Goal: Task Accomplishment & Management: Manage account settings

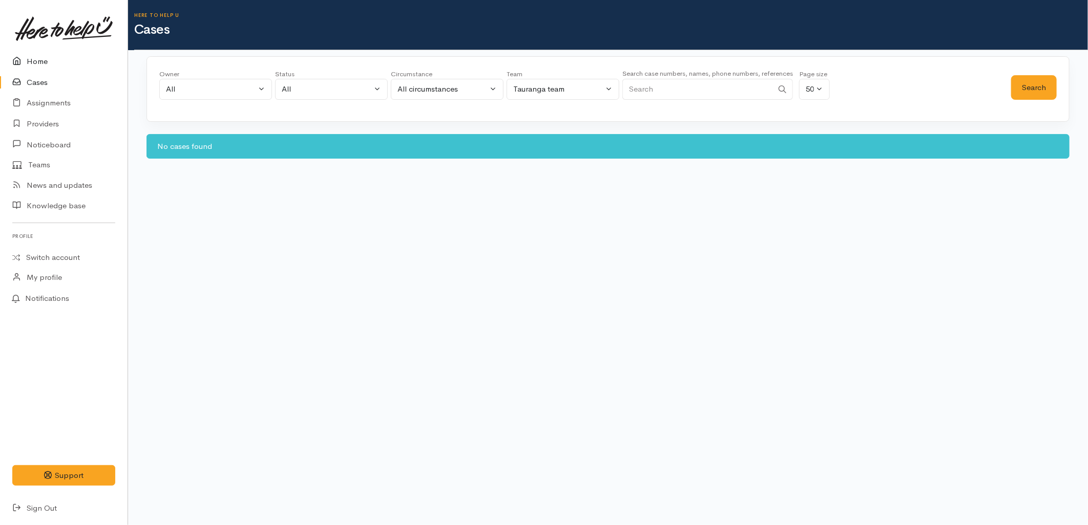
click at [24, 63] on icon at bounding box center [19, 61] width 14 height 13
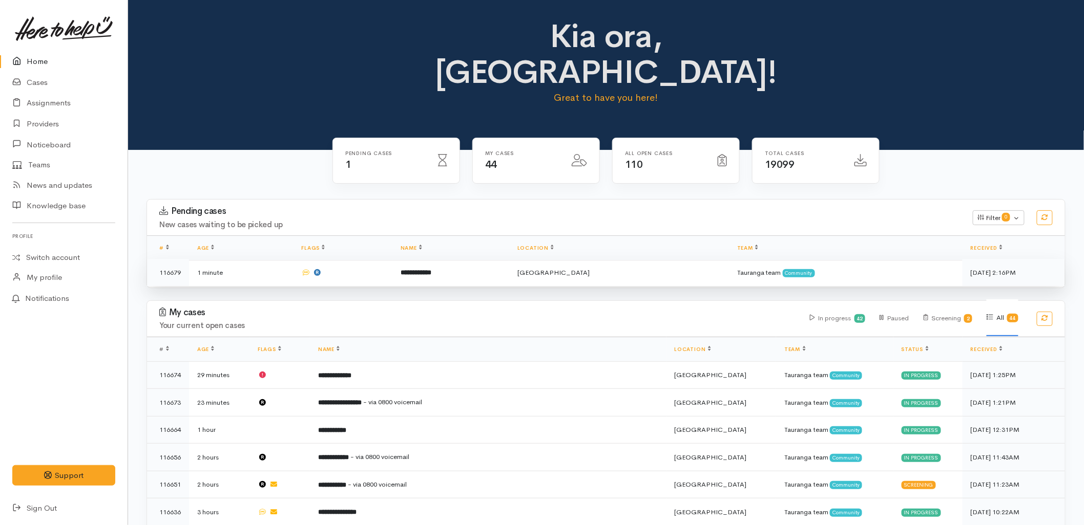
click at [447, 259] on td "**********" at bounding box center [450, 272] width 117 height 27
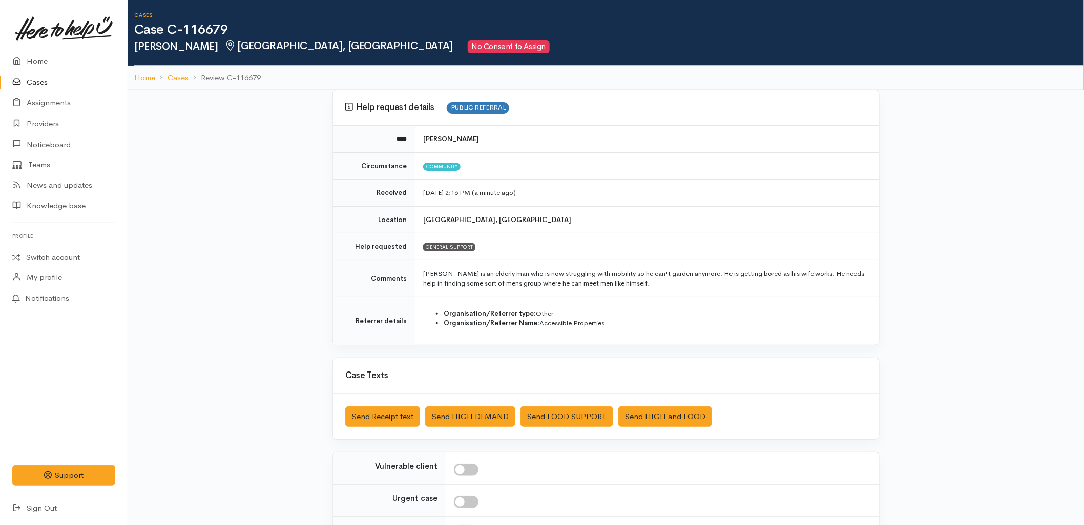
click at [37, 85] on link "Cases" at bounding box center [64, 82] width 128 height 21
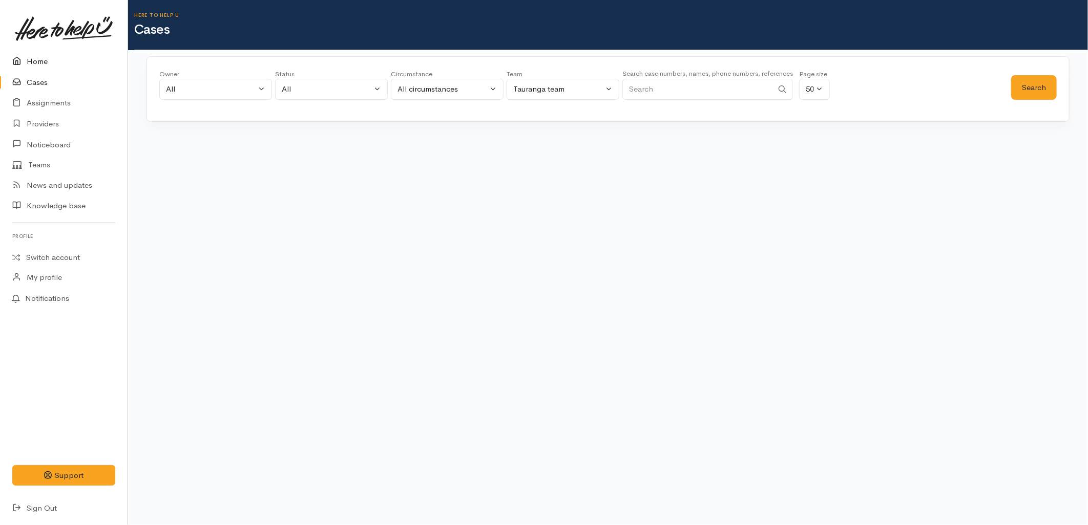
click at [40, 59] on link "Home" at bounding box center [64, 61] width 128 height 21
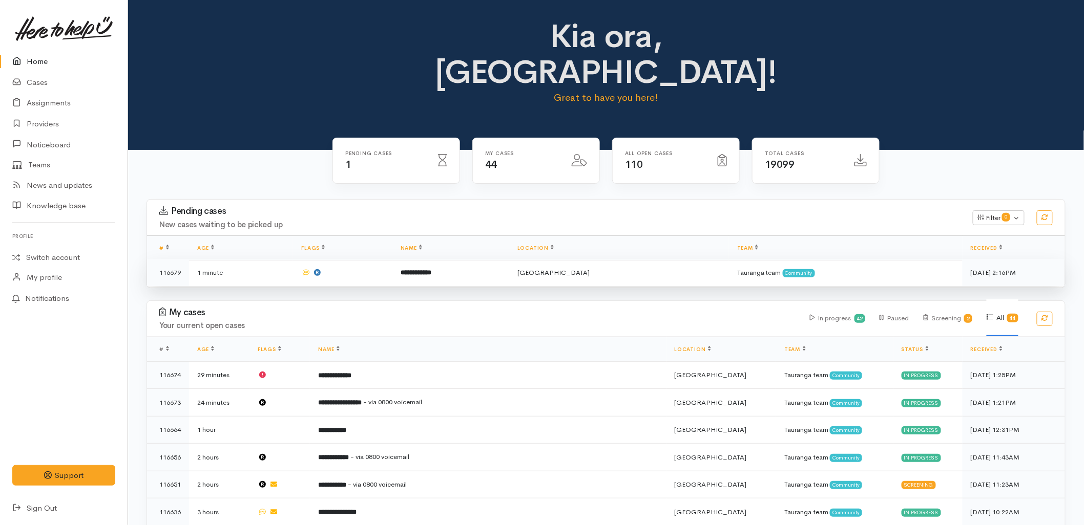
click at [431, 269] on b "**********" at bounding box center [415, 272] width 31 height 7
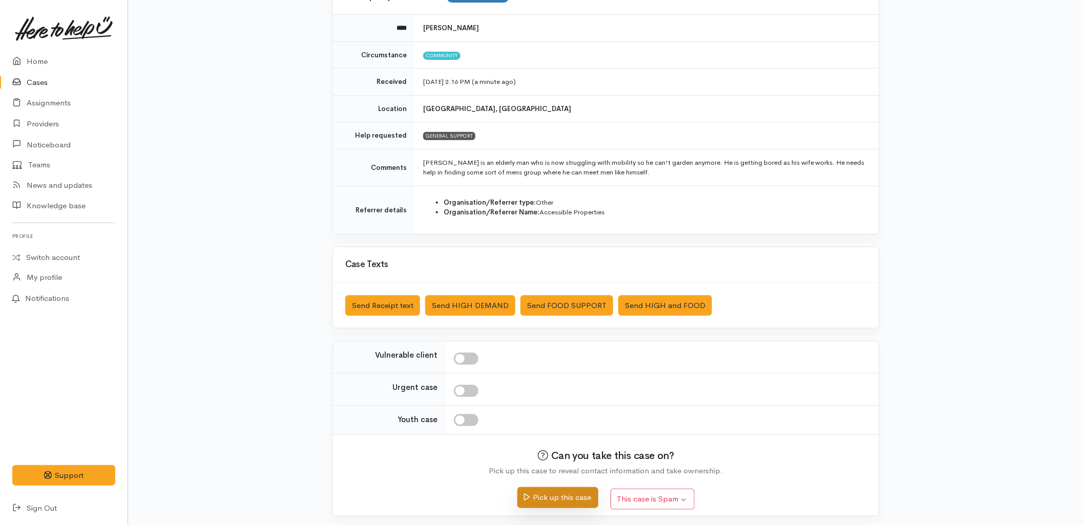
scroll to position [115, 0]
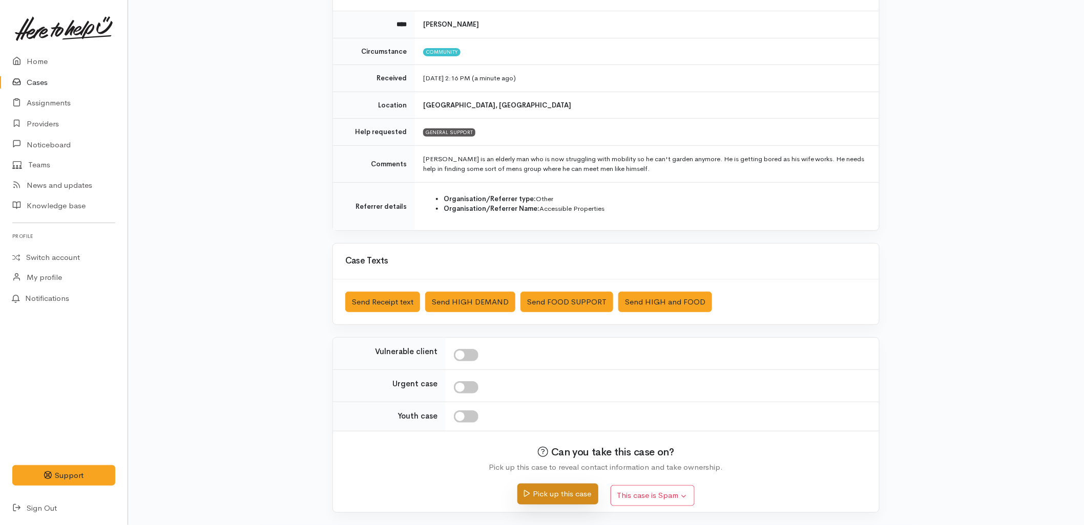
click at [569, 499] on button "Pick up this case" at bounding box center [557, 494] width 80 height 21
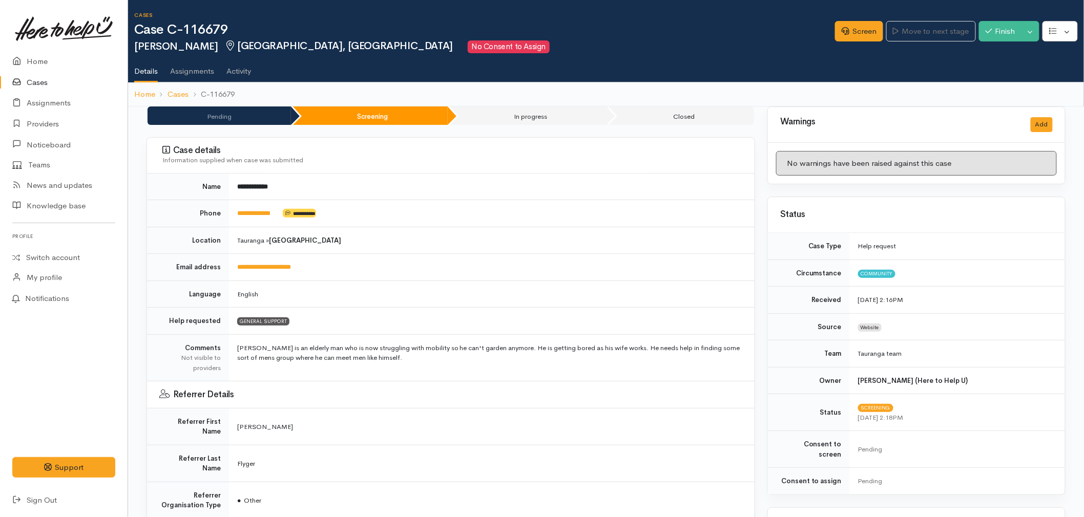
click at [442, 249] on td "[GEOGRAPHIC_DATA] » [GEOGRAPHIC_DATA]" at bounding box center [491, 240] width 525 height 27
click at [30, 60] on link "Home" at bounding box center [64, 61] width 128 height 21
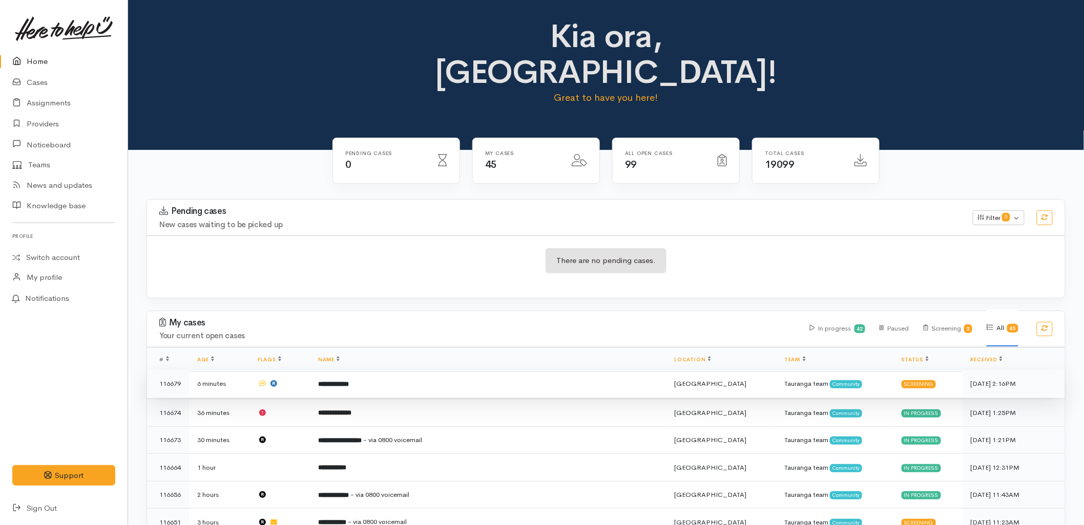
click at [435, 370] on td "**********" at bounding box center [488, 384] width 356 height 28
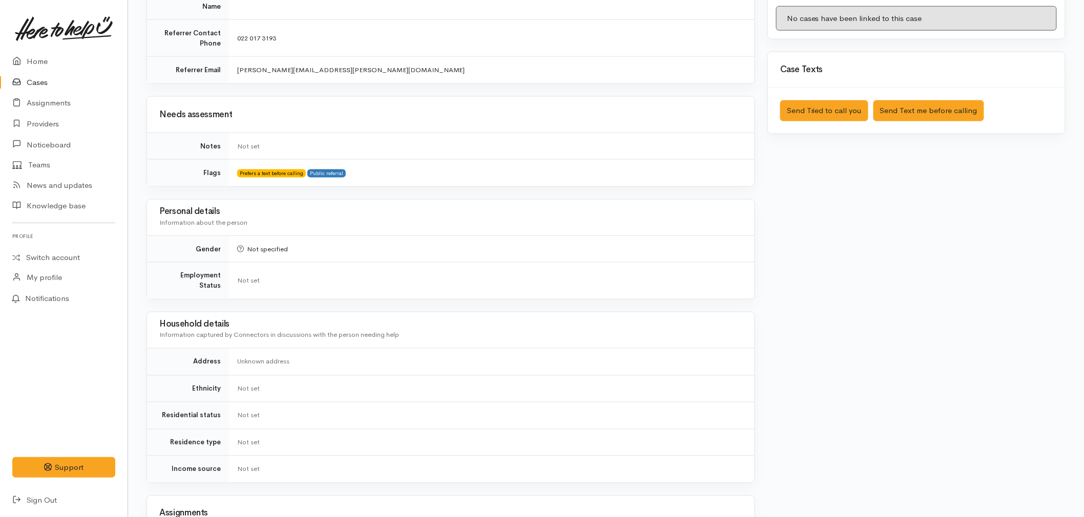
scroll to position [569, 0]
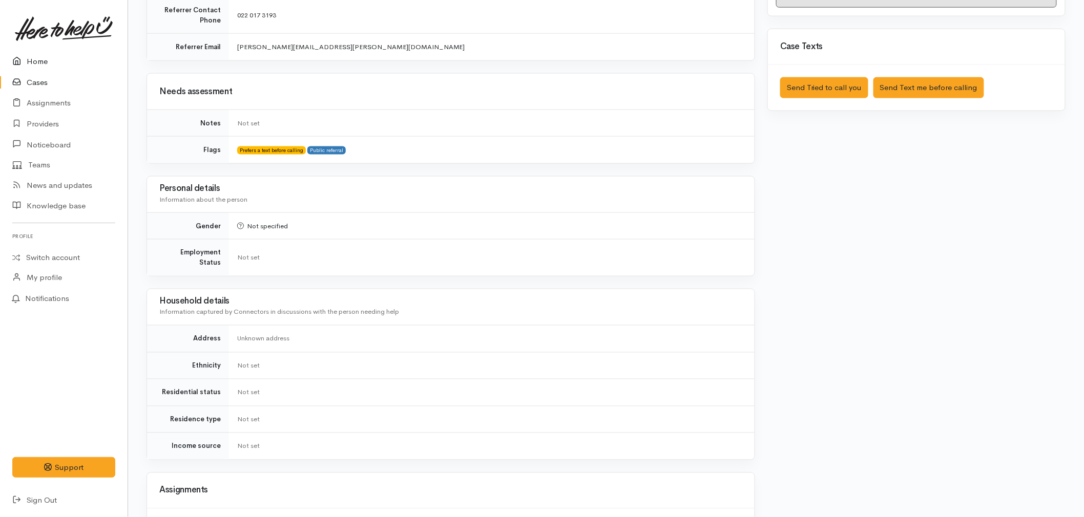
click at [58, 61] on link "Home" at bounding box center [64, 61] width 128 height 21
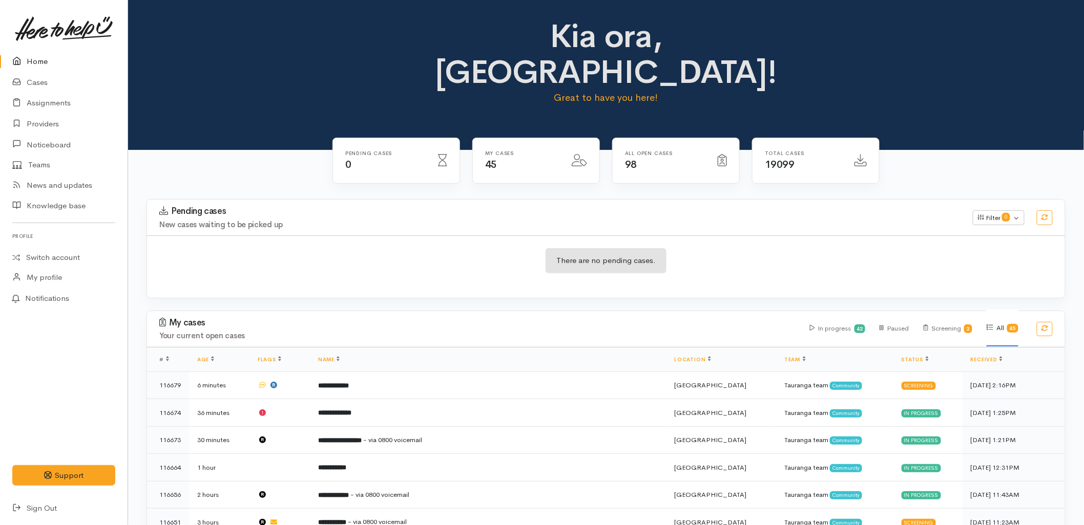
click at [268, 96] on div "Kia ora, Malia! Great to have you here!" at bounding box center [606, 75] width 956 height 150
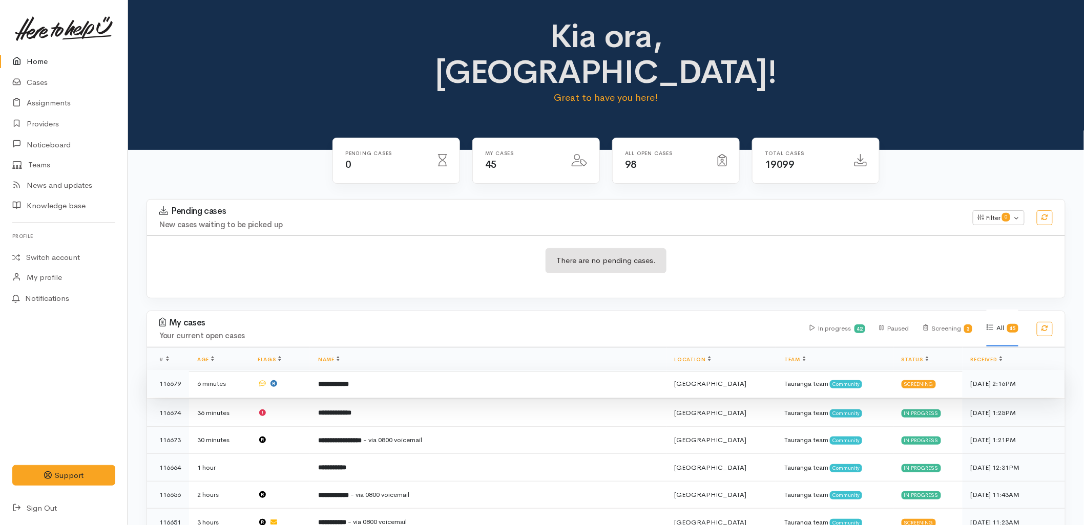
click at [444, 370] on td "**********" at bounding box center [488, 384] width 356 height 28
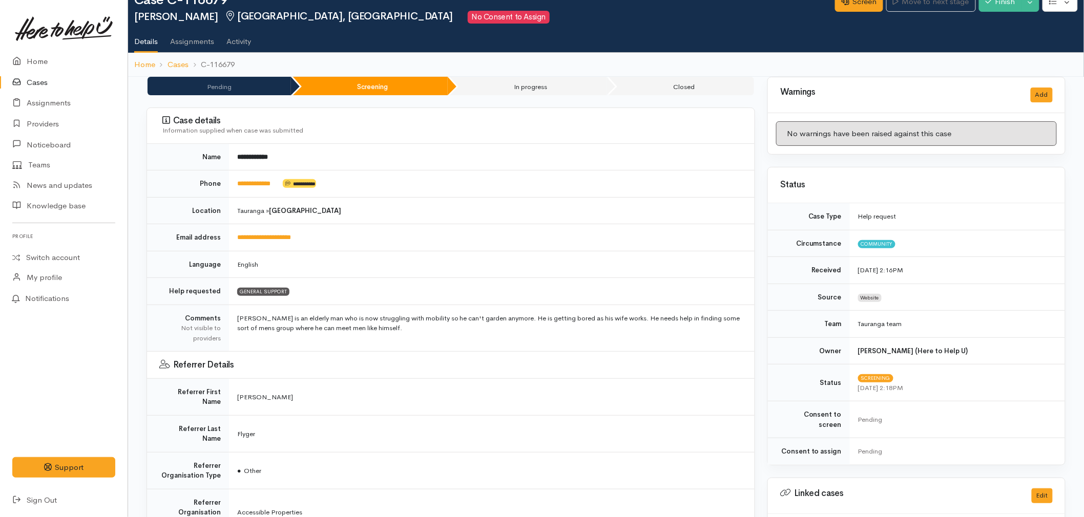
scroll to position [171, 0]
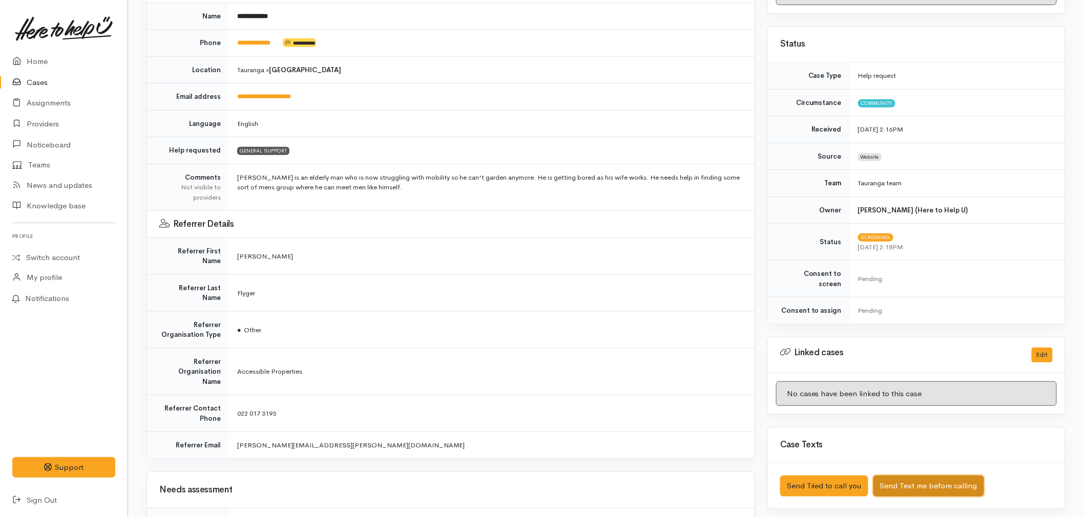
click at [899, 476] on button "Send Text me before calling" at bounding box center [928, 486] width 111 height 21
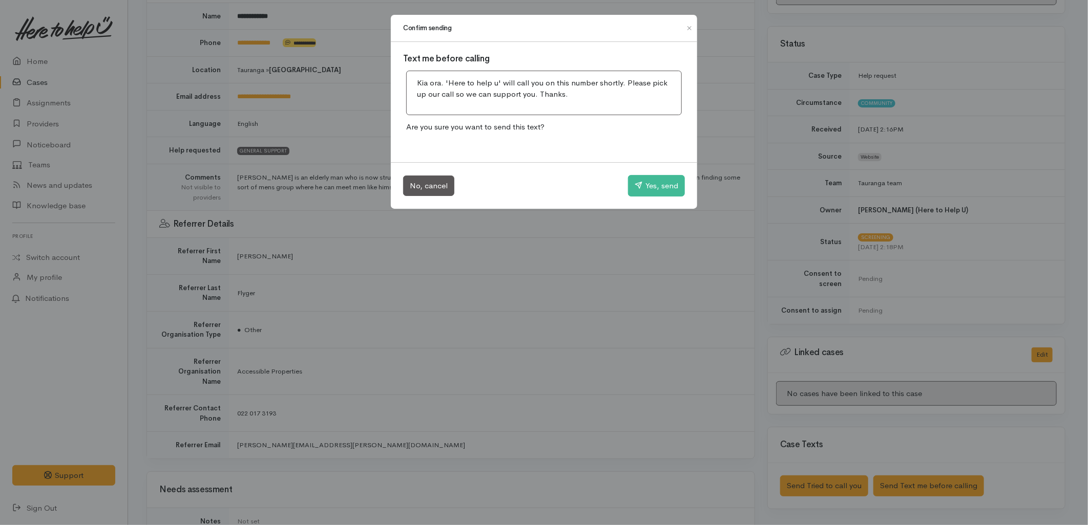
click at [638, 172] on div "No, cancel Yes, send" at bounding box center [544, 185] width 306 height 47
click at [642, 180] on button "Yes, send" at bounding box center [656, 186] width 57 height 22
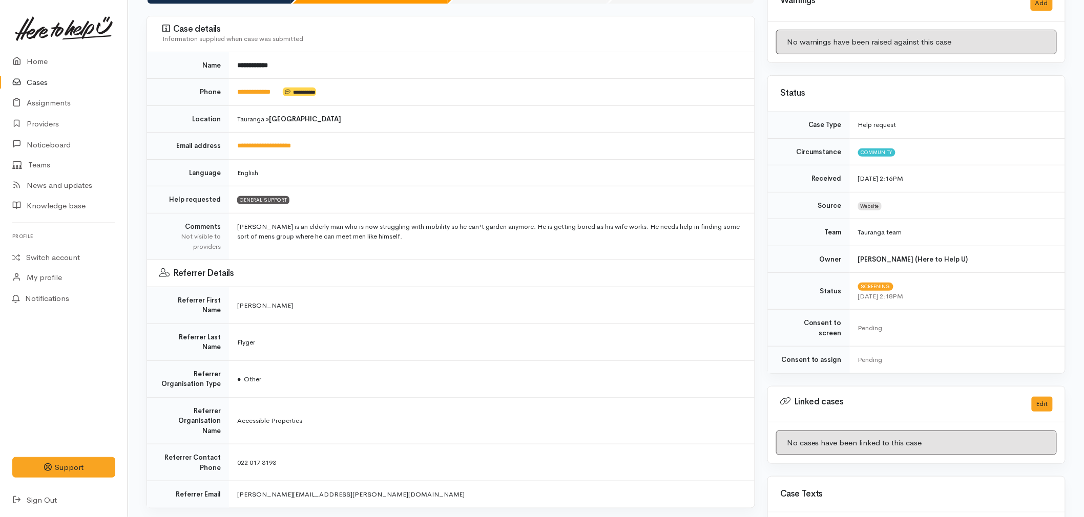
scroll to position [0, 0]
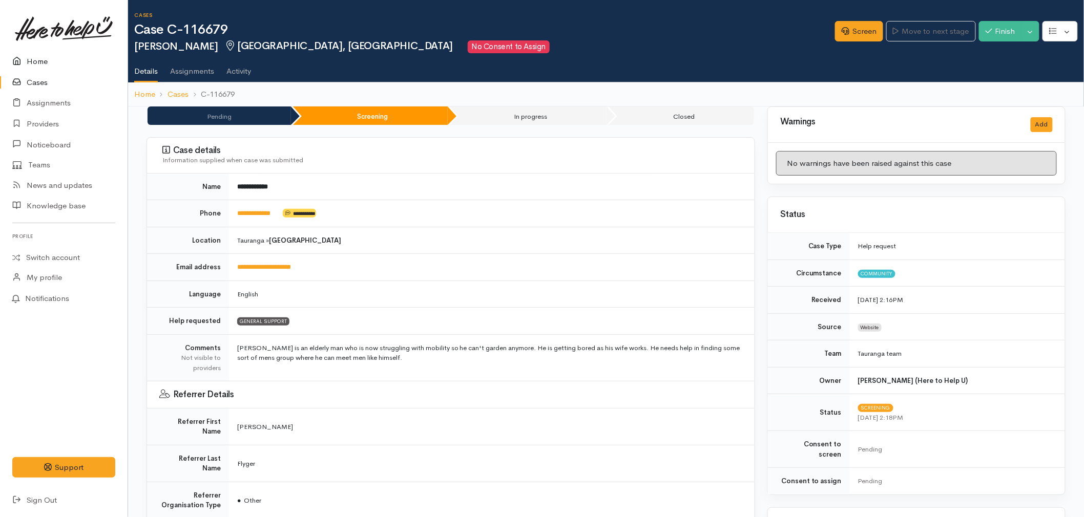
click at [39, 60] on link "Home" at bounding box center [64, 61] width 128 height 21
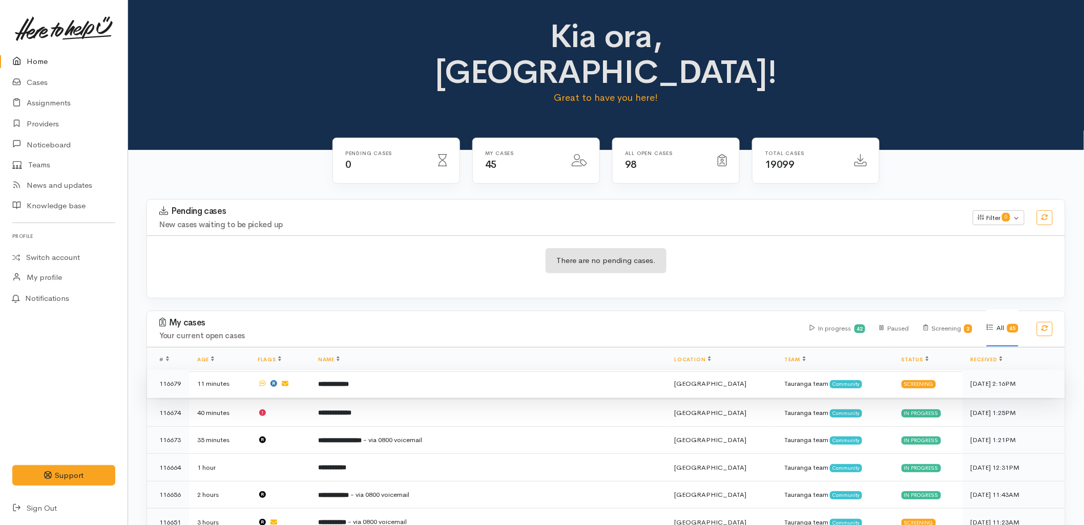
click at [397, 370] on td "**********" at bounding box center [488, 384] width 356 height 28
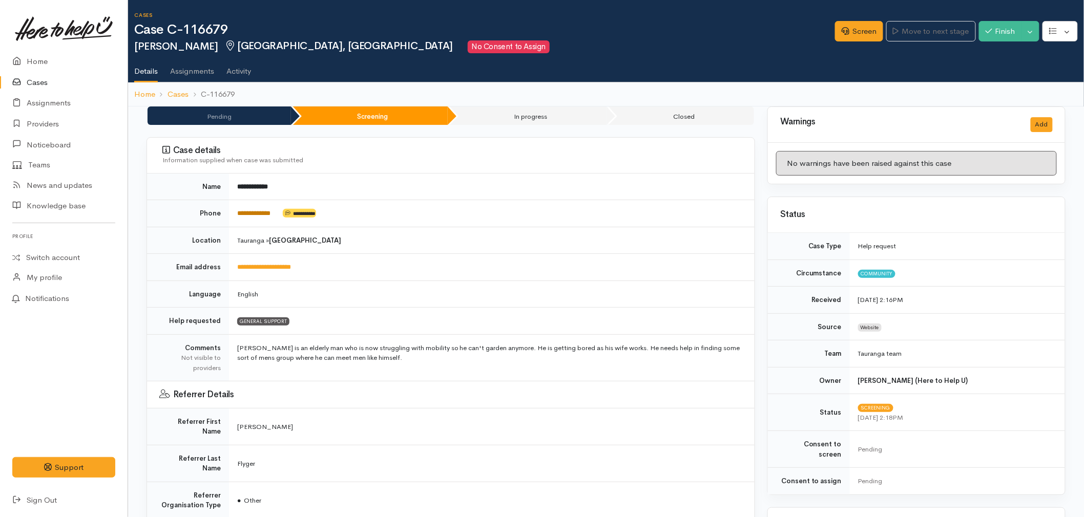
click at [268, 211] on link "**********" at bounding box center [253, 213] width 33 height 7
click at [585, 302] on td "English" at bounding box center [491, 294] width 525 height 27
click at [647, 452] on td "Flyger" at bounding box center [491, 463] width 525 height 37
click at [863, 26] on link "Screen" at bounding box center [859, 31] width 48 height 21
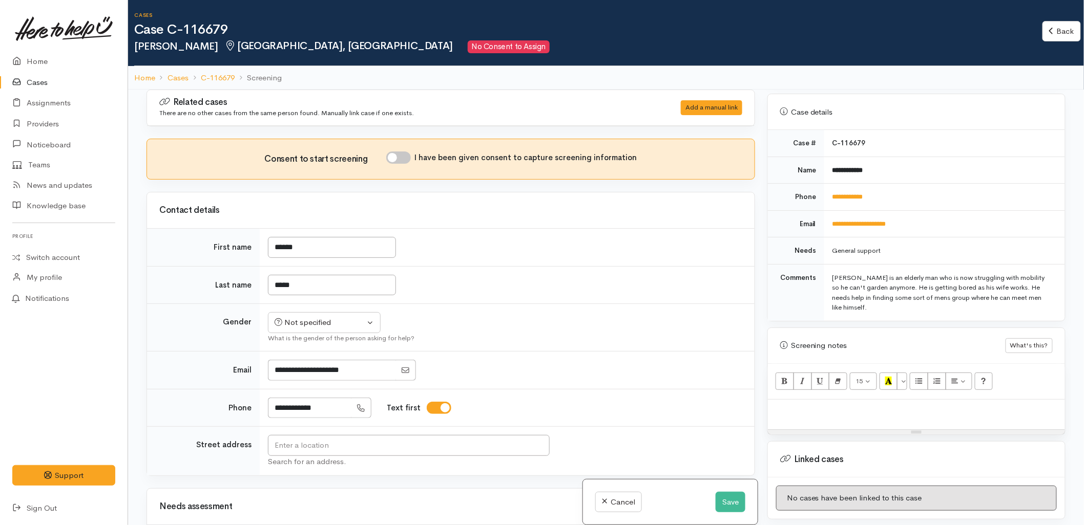
scroll to position [398, 0]
click at [845, 419] on div at bounding box center [916, 414] width 297 height 30
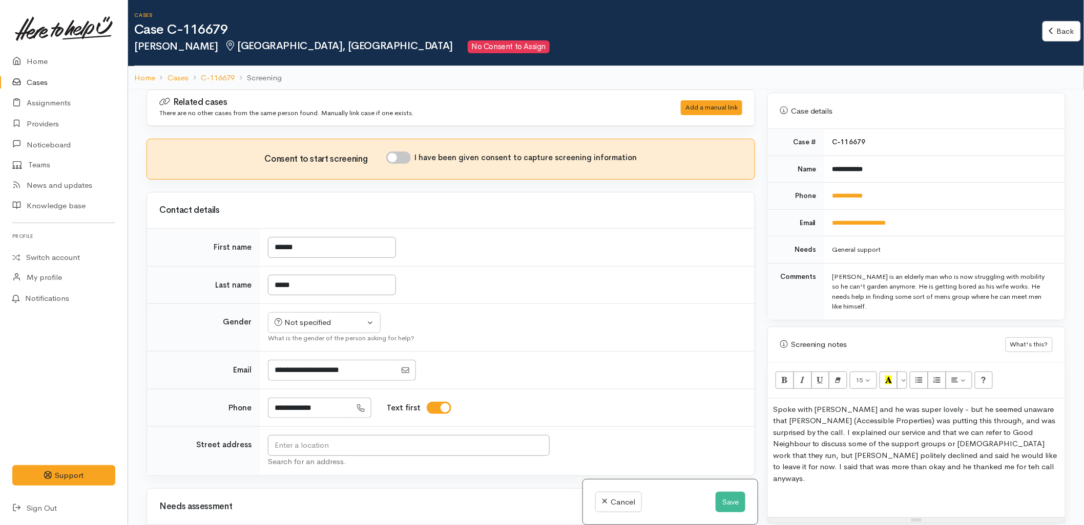
click at [856, 452] on p "Spoke with Edward and he was super lovely - but he seemed unaware that Wendy (A…" at bounding box center [916, 444] width 287 height 81
click at [844, 493] on p at bounding box center [916, 499] width 287 height 12
click at [719, 504] on button "Save" at bounding box center [730, 502] width 30 height 21
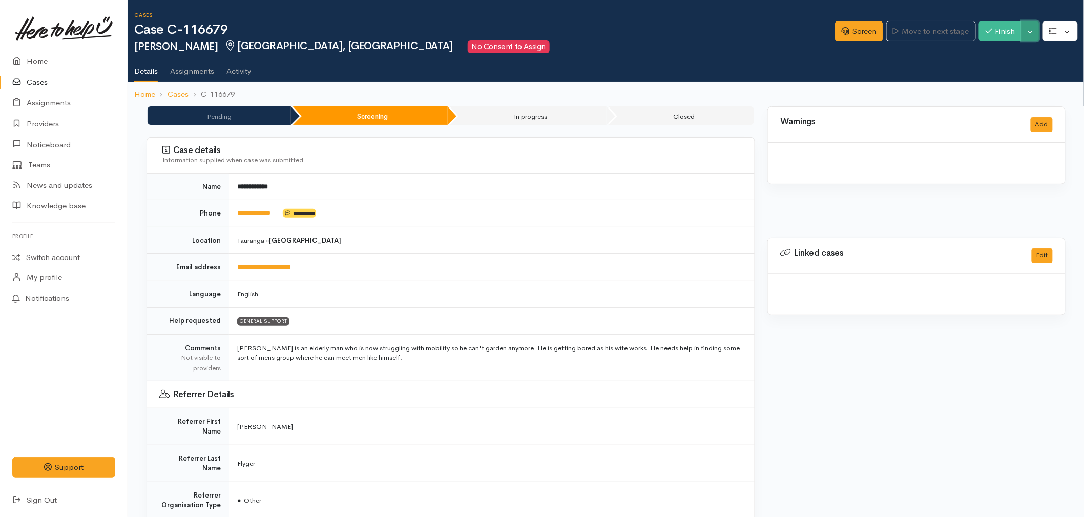
click at [1032, 36] on button "Toggle Dropdown" at bounding box center [1030, 31] width 18 height 21
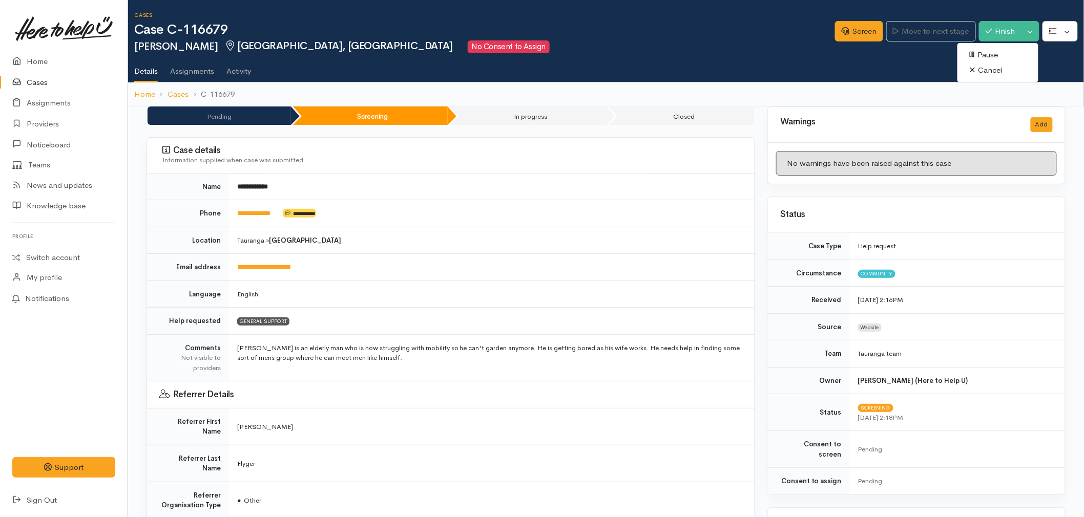
click at [977, 73] on link "Cancel" at bounding box center [997, 70] width 81 height 16
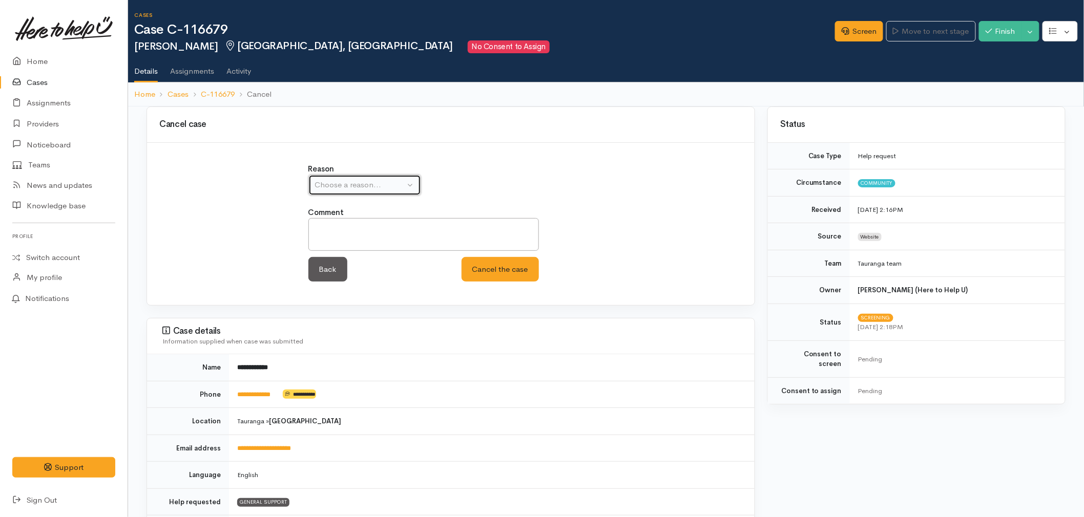
click at [358, 175] on button "Choose a reason..." at bounding box center [364, 185] width 113 height 21
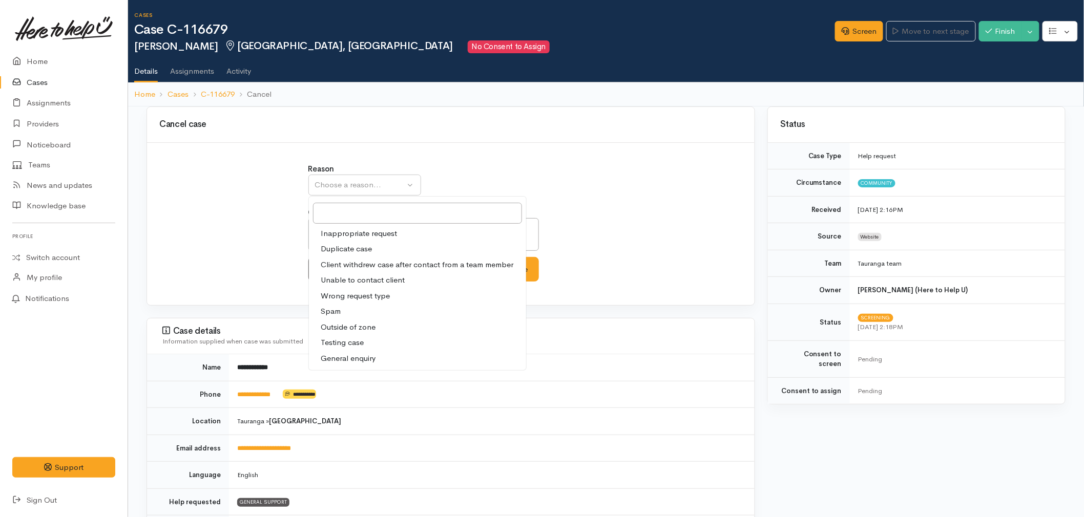
click at [343, 263] on span "Client withdrew case after contact from a team member" at bounding box center [417, 265] width 193 height 12
select select "3"
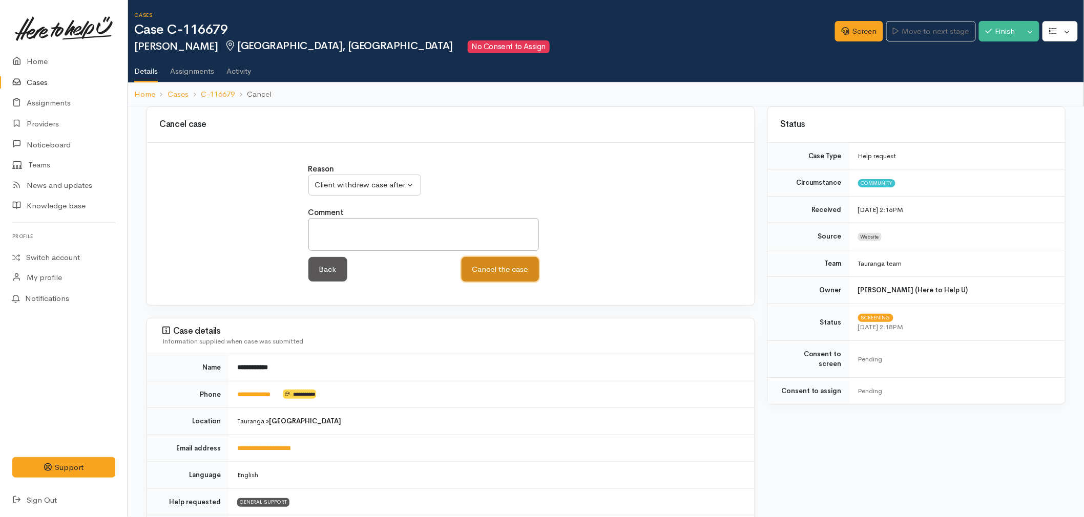
click at [478, 272] on button "Cancel the case" at bounding box center [499, 269] width 77 height 25
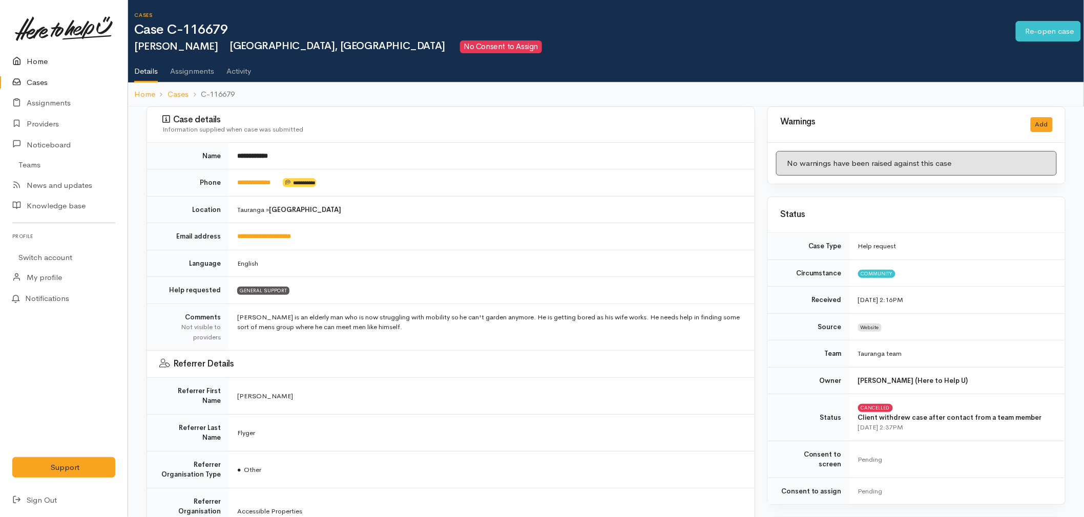
click at [38, 59] on link "Home" at bounding box center [64, 61] width 128 height 21
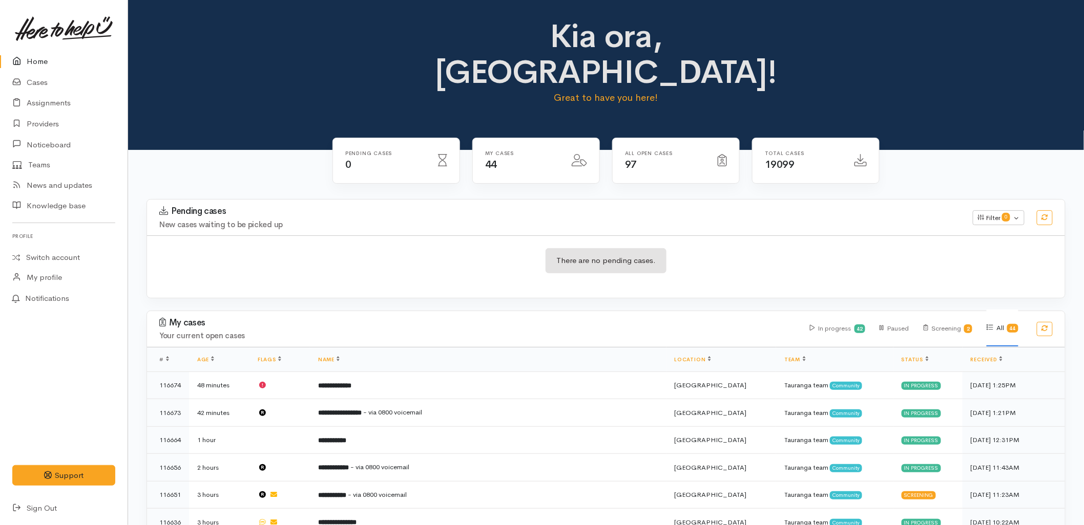
click at [406, 261] on div "There are no pending cases." at bounding box center [606, 267] width 918 height 62
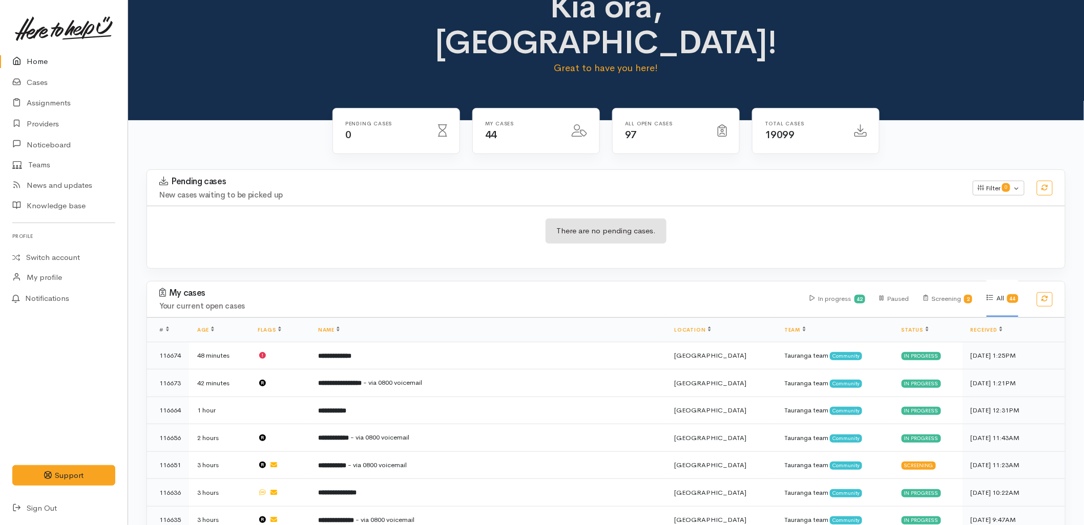
scroll to position [4, 0]
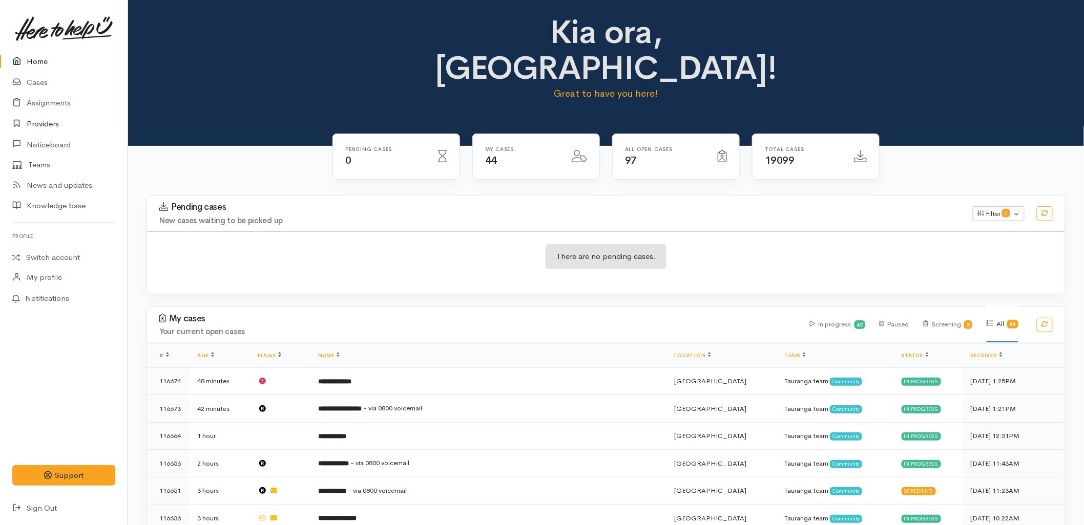
click at [44, 126] on link "Providers" at bounding box center [64, 124] width 128 height 21
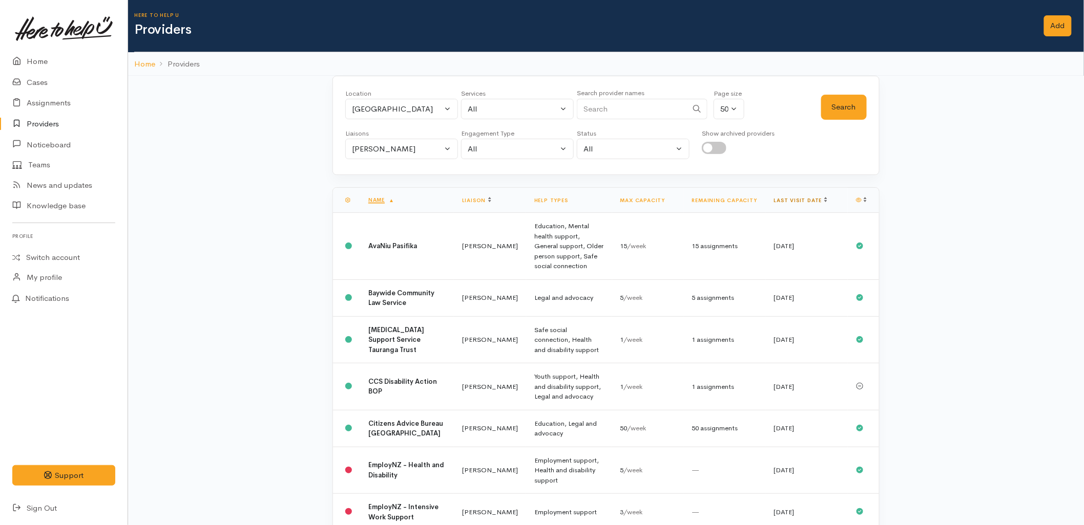
click at [796, 200] on link "Last visit date" at bounding box center [800, 200] width 53 height 7
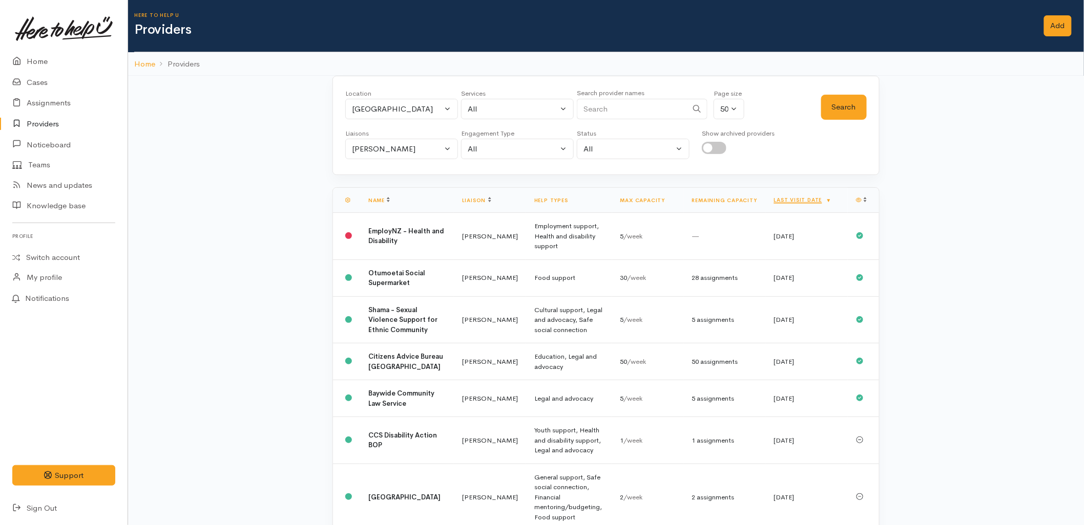
click at [796, 200] on link "Last visit date" at bounding box center [803, 200] width 58 height 7
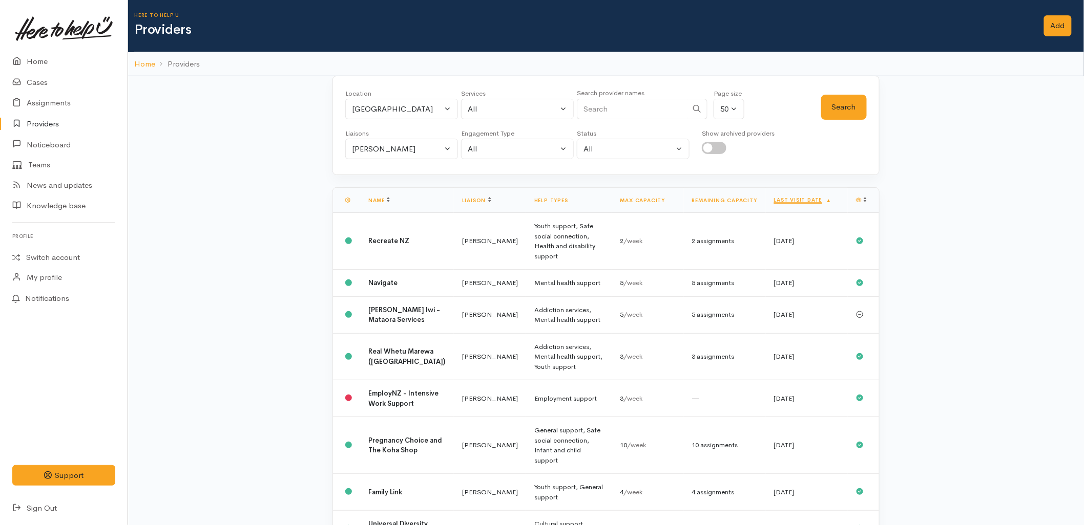
click at [796, 200] on link "Last visit date" at bounding box center [803, 200] width 58 height 7
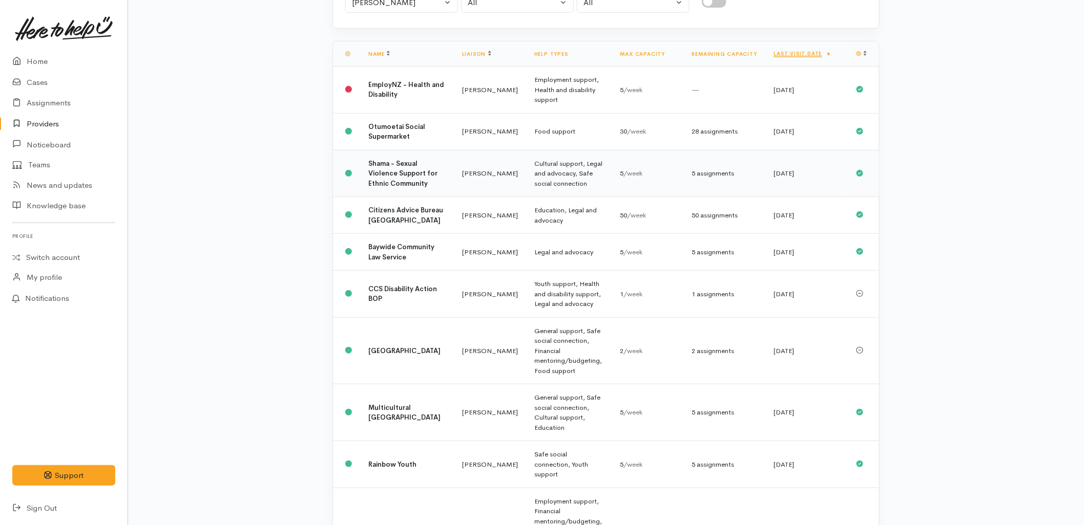
scroll to position [171, 0]
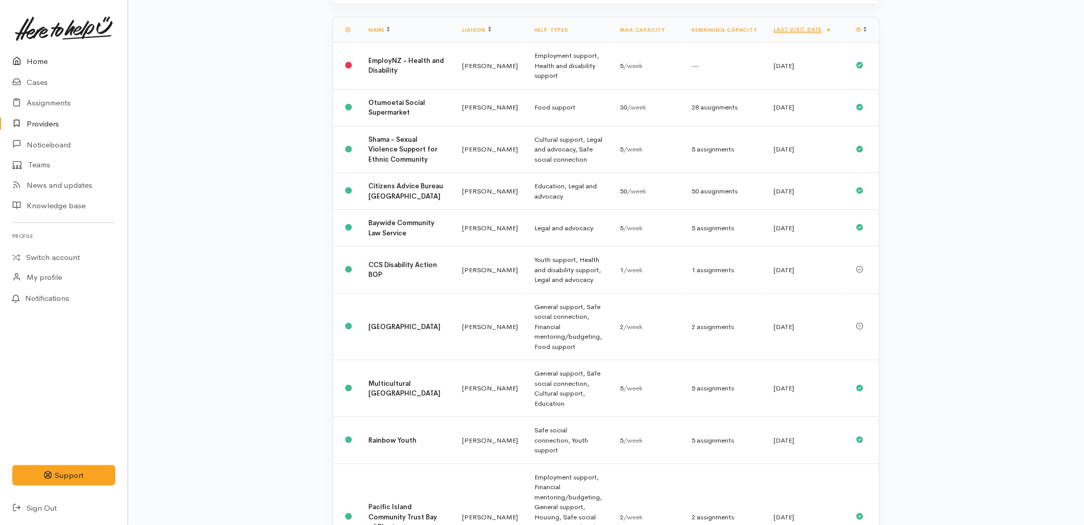
click at [45, 61] on link "Home" at bounding box center [64, 61] width 128 height 21
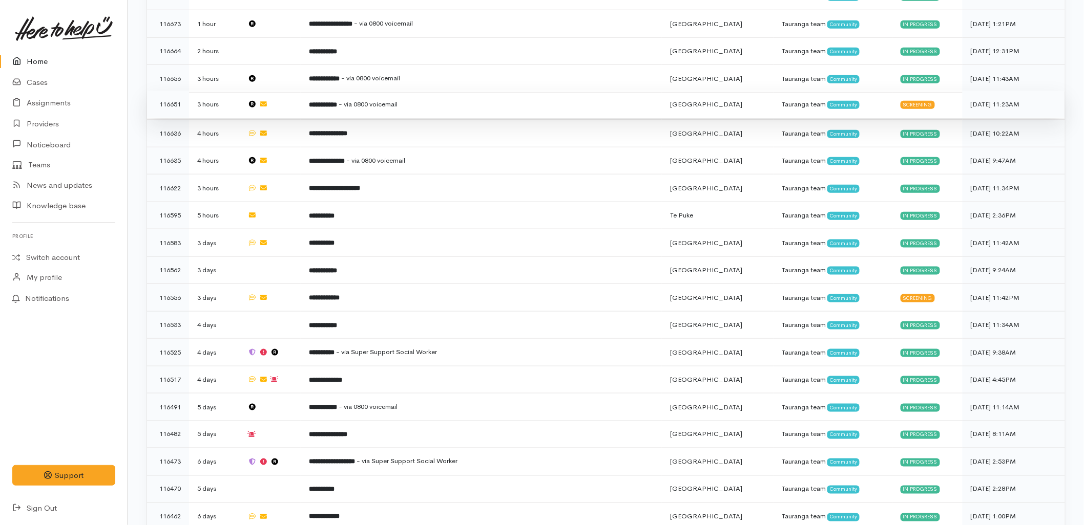
scroll to position [398, 0]
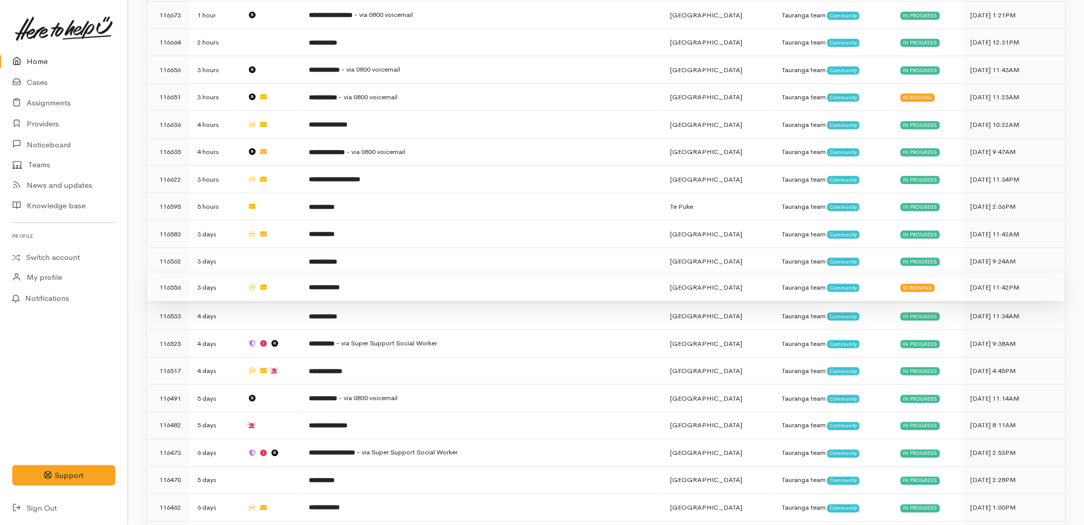
click at [489, 274] on td "**********" at bounding box center [481, 288] width 361 height 28
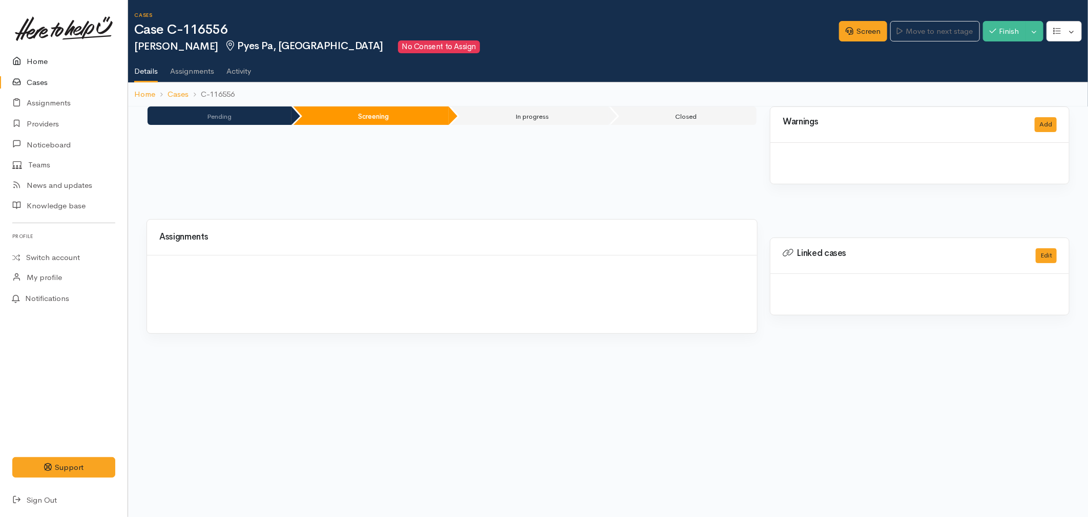
drag, startPoint x: 0, startPoint y: 0, endPoint x: 38, endPoint y: 57, distance: 69.0
click at [38, 57] on link "Home" at bounding box center [64, 61] width 128 height 21
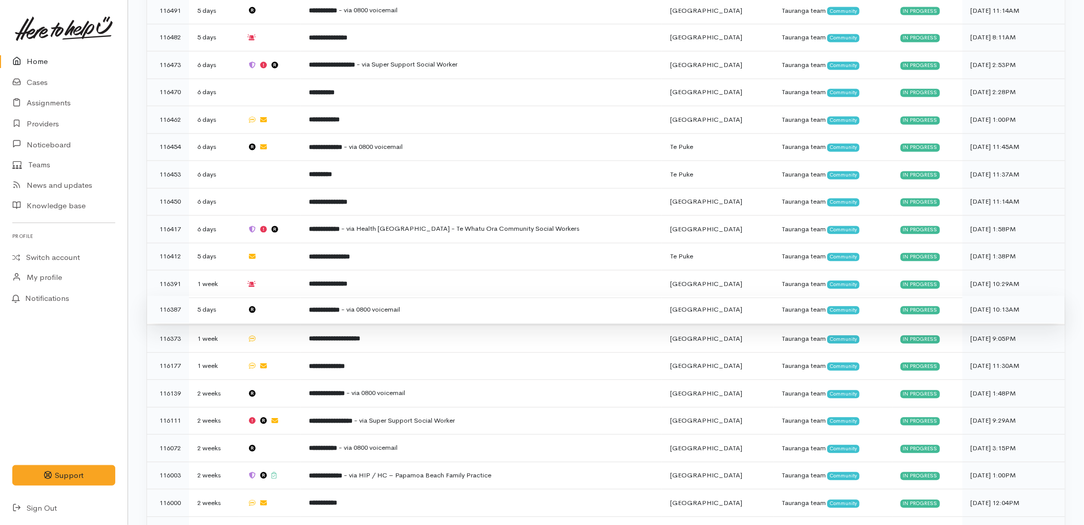
scroll to position [910, 0]
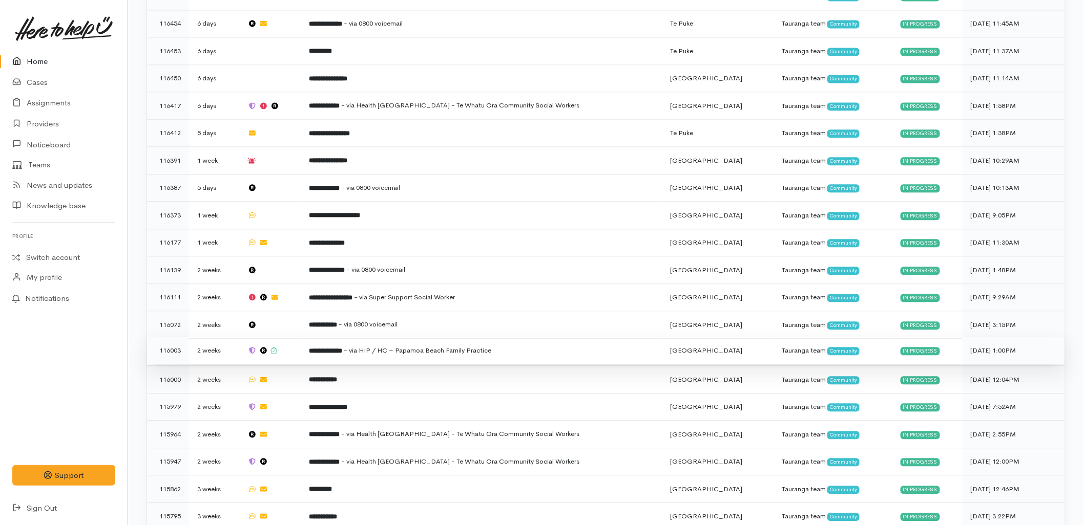
click at [389, 337] on td "**********" at bounding box center [481, 351] width 361 height 28
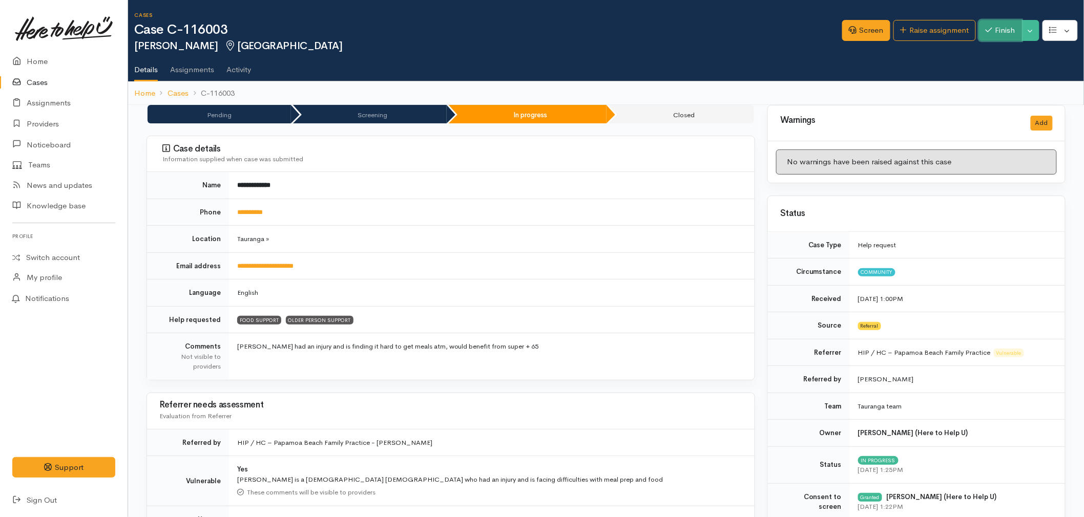
click at [999, 32] on button "Finish" at bounding box center [1000, 30] width 43 height 21
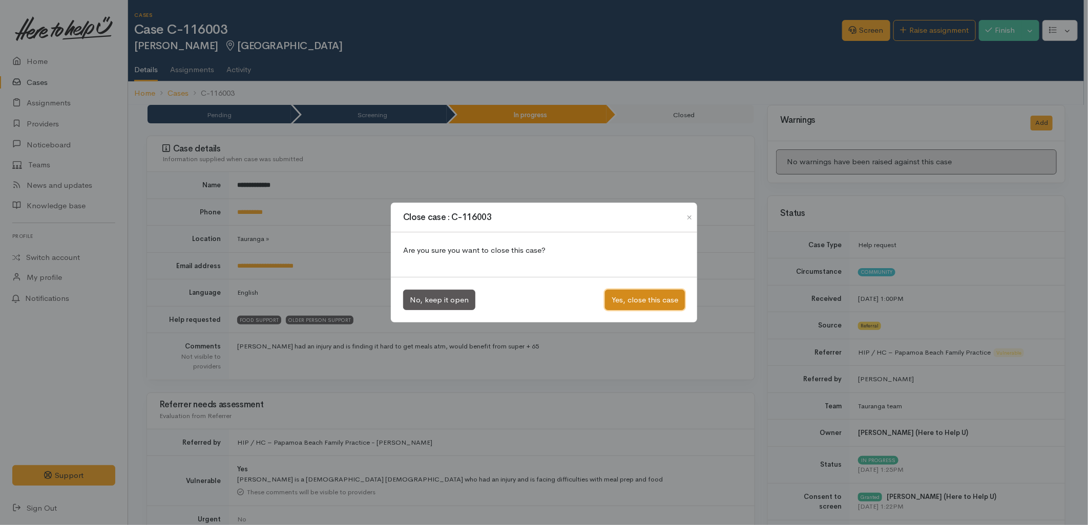
click at [613, 299] on button "Yes, close this case" at bounding box center [645, 300] width 80 height 21
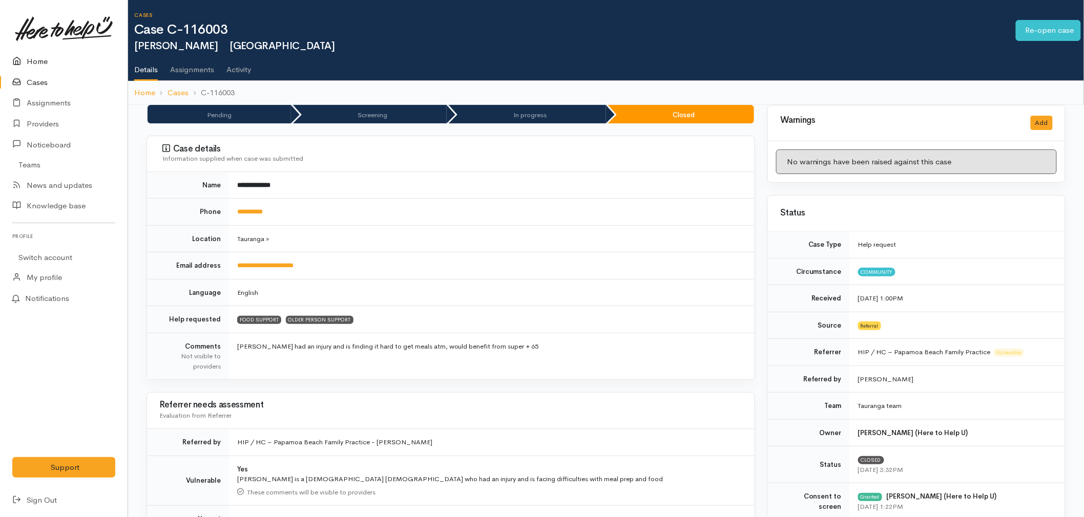
click at [18, 53] on link "Home" at bounding box center [64, 61] width 128 height 21
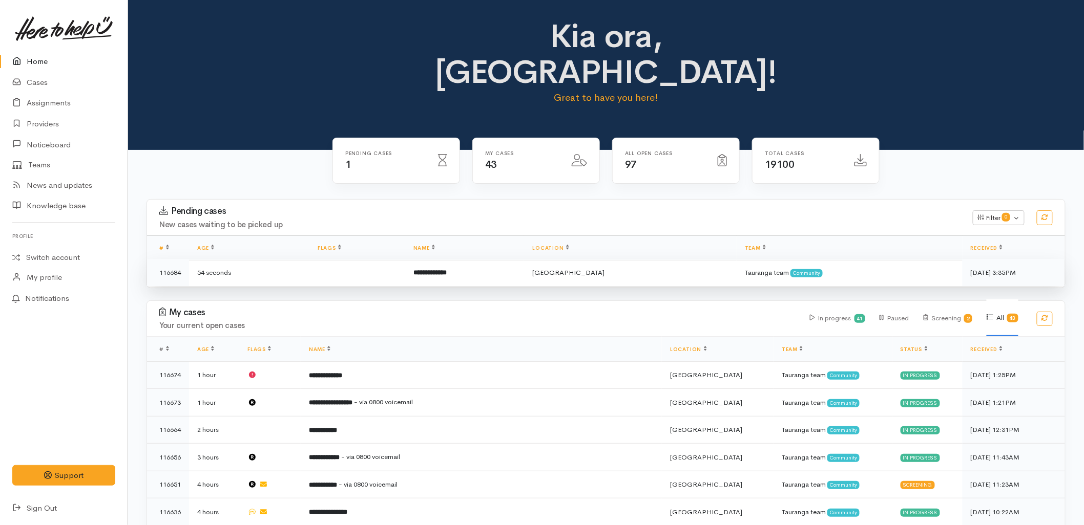
click at [511, 259] on td "**********" at bounding box center [464, 272] width 119 height 27
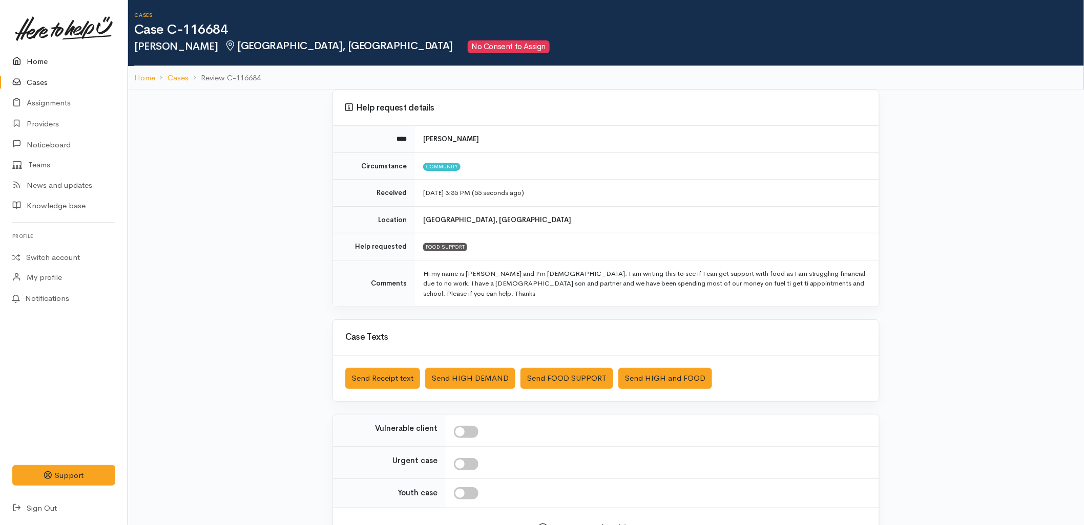
click at [28, 60] on link "Home" at bounding box center [64, 61] width 128 height 21
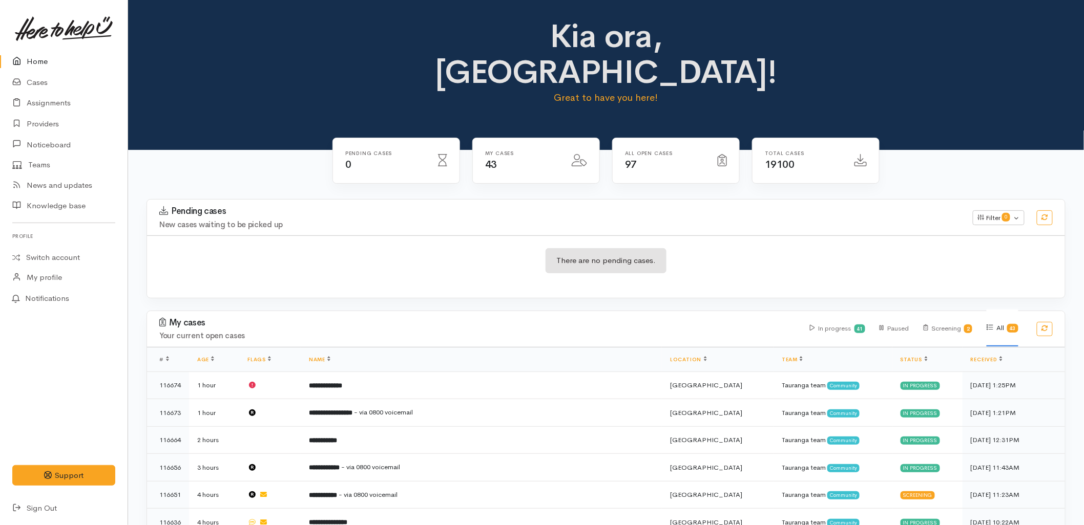
click at [334, 138] on div "Pending cases 0" at bounding box center [396, 161] width 126 height 46
click at [374, 248] on div "There are no pending cases." at bounding box center [606, 266] width 918 height 37
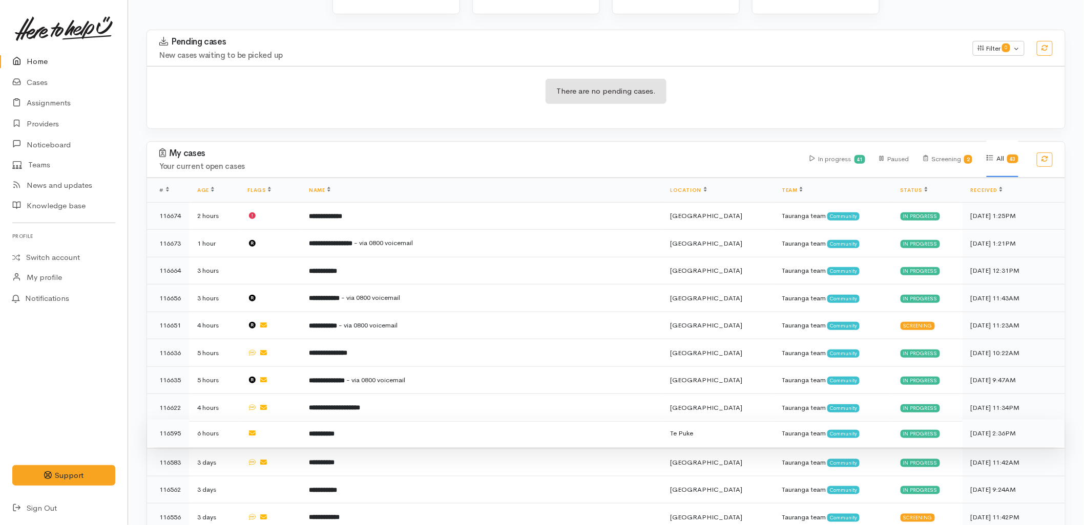
scroll to position [341, 0]
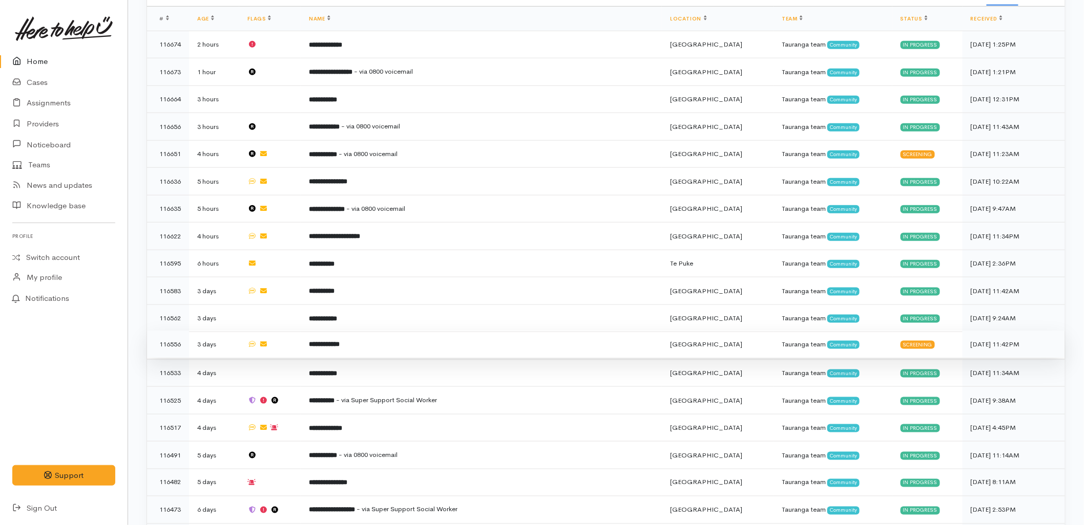
click at [405, 331] on td "**********" at bounding box center [481, 345] width 361 height 28
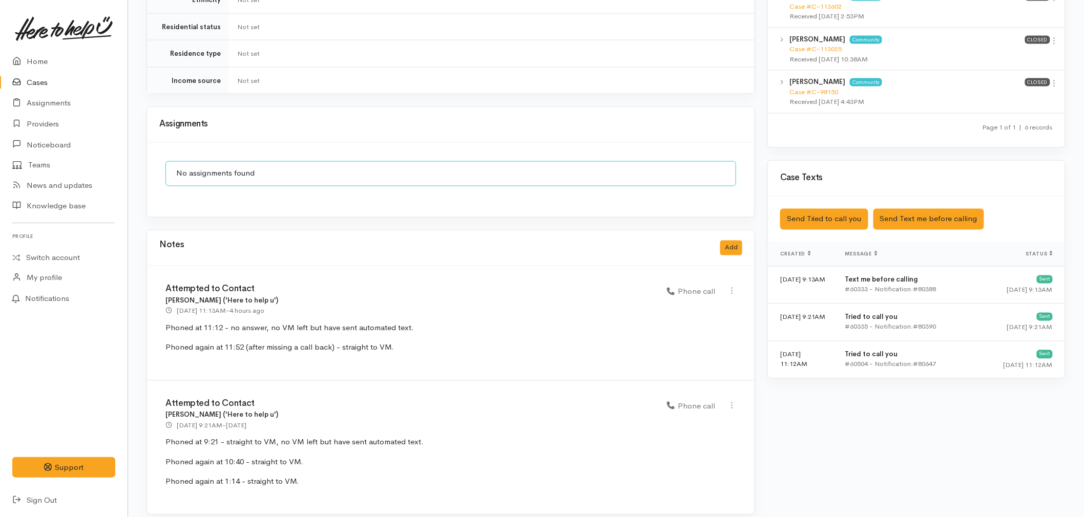
scroll to position [688, 0]
click at [734, 246] on div "Notes Add" at bounding box center [450, 247] width 583 height 21
click at [734, 240] on button "Add" at bounding box center [731, 247] width 22 height 15
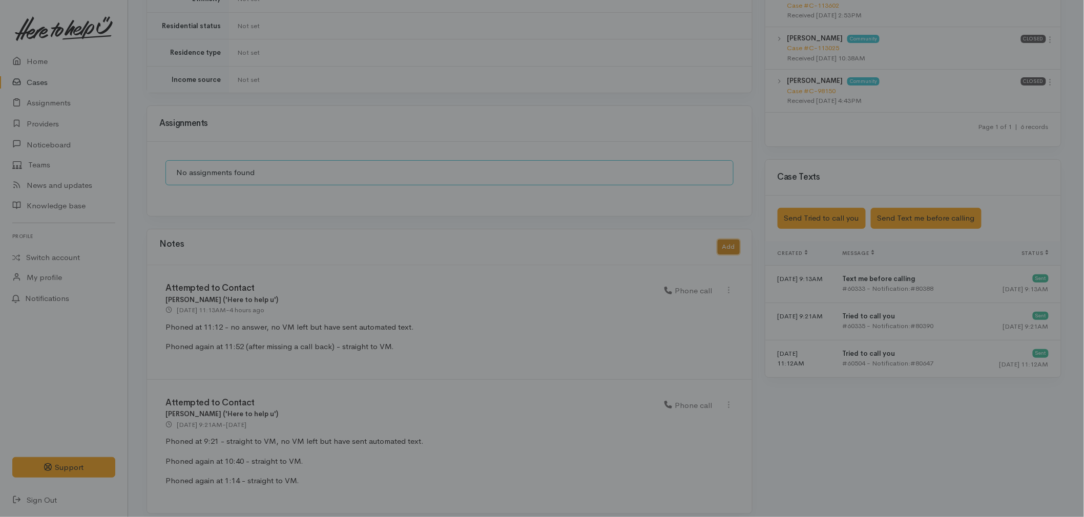
scroll to position [679, 0]
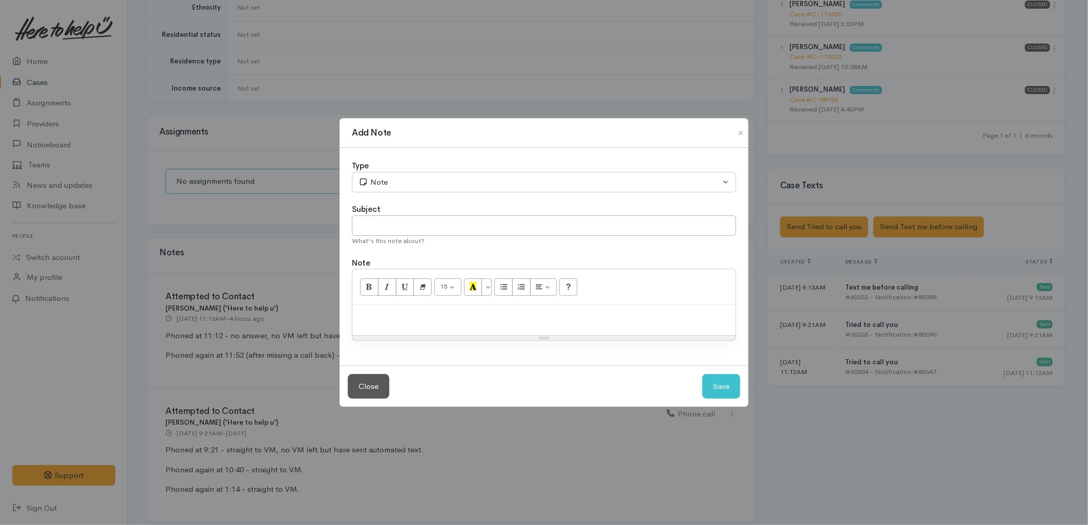
click at [462, 215] on div "Subject" at bounding box center [544, 210] width 384 height 12
click at [457, 231] on input "text" at bounding box center [544, 226] width 384 height 21
type input "Cancelling Case"
click at [396, 326] on div at bounding box center [543, 320] width 383 height 30
paste div
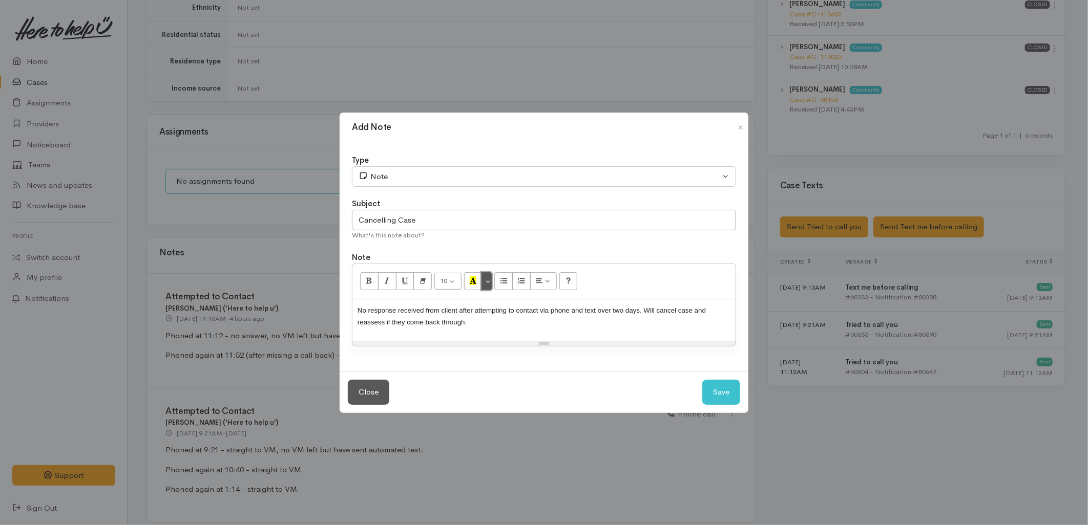
click at [490, 280] on button "More Color" at bounding box center [486, 280] width 10 height 17
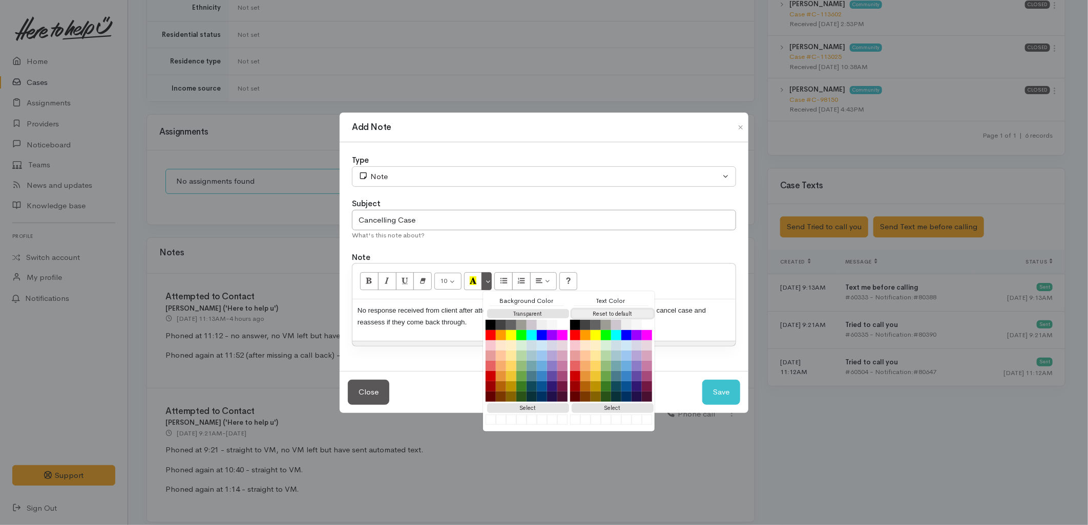
click at [595, 312] on button "Reset to default" at bounding box center [613, 314] width 82 height 10
click at [726, 398] on button "Save" at bounding box center [721, 392] width 38 height 25
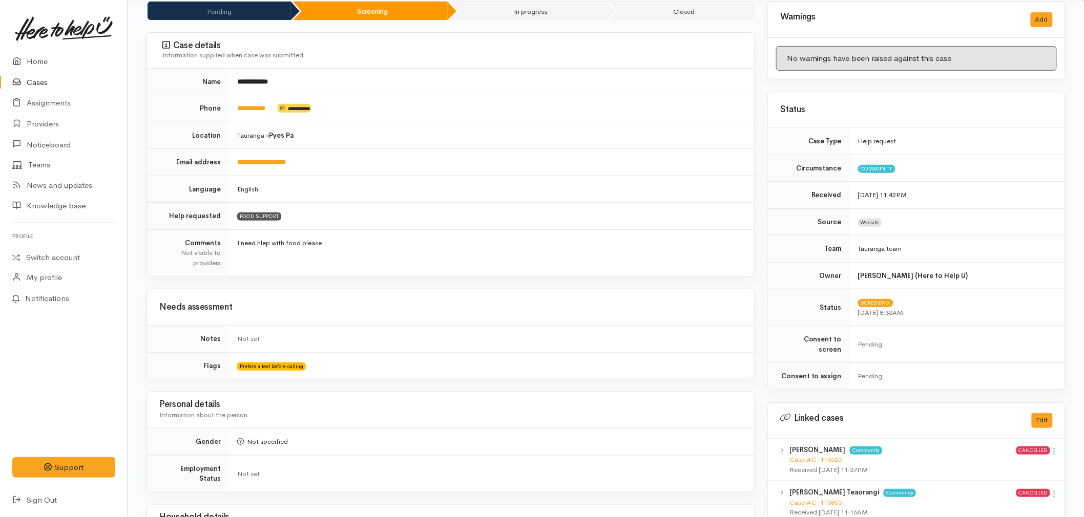
scroll to position [0, 0]
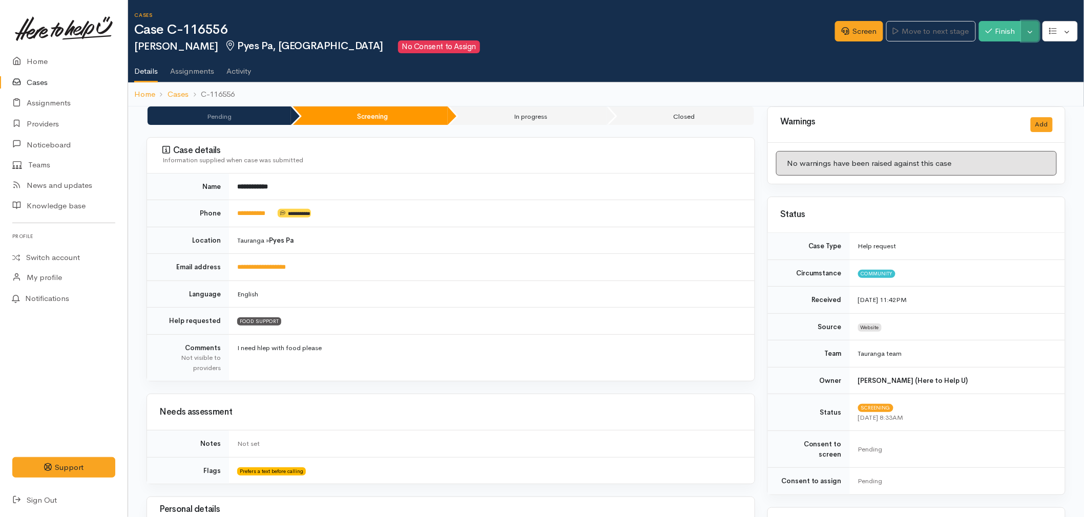
click at [1028, 38] on button "Toggle Dropdown" at bounding box center [1030, 31] width 18 height 21
click at [995, 70] on link "Cancel" at bounding box center [997, 70] width 81 height 16
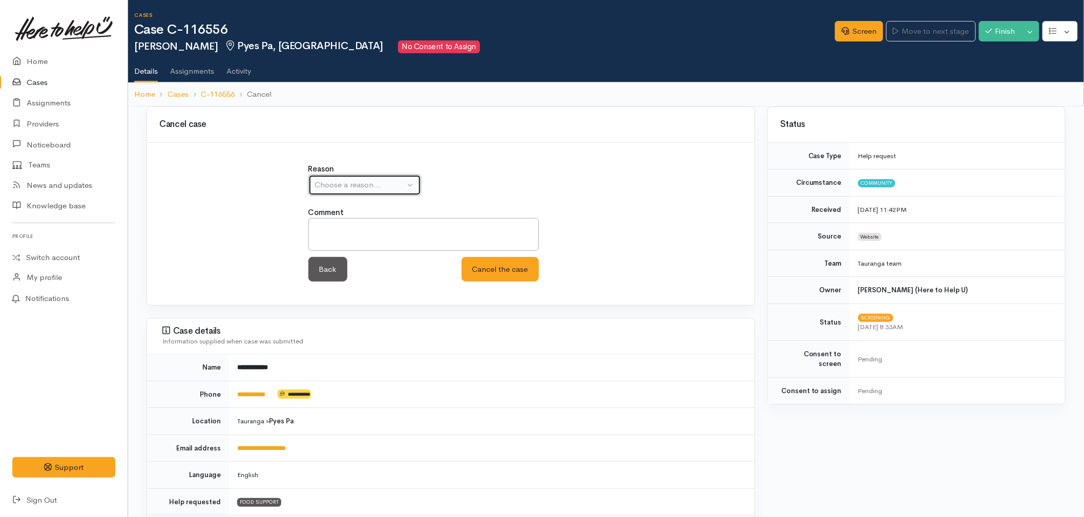
click at [350, 188] on div "Choose a reason..." at bounding box center [360, 185] width 90 height 12
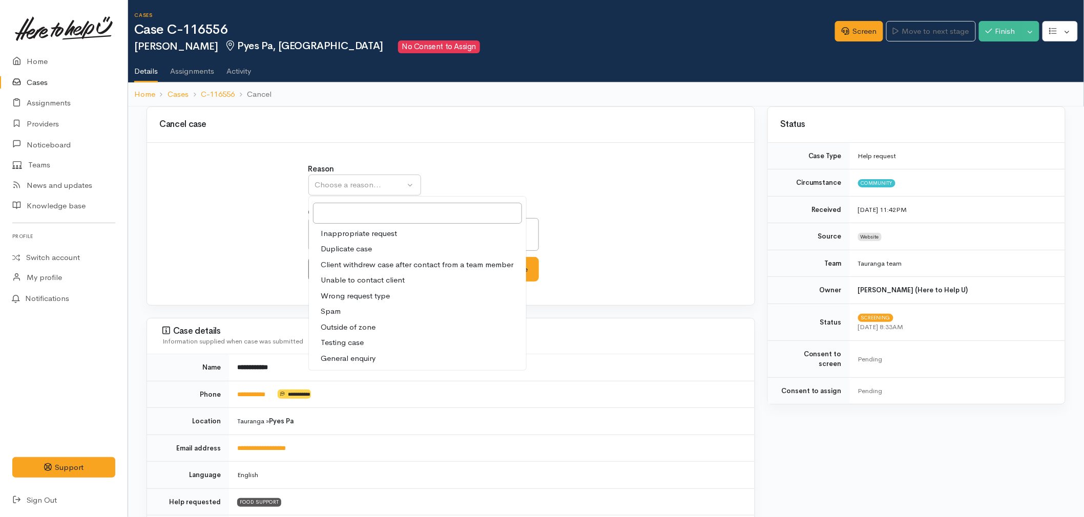
click at [374, 277] on span "Unable to contact client" at bounding box center [363, 280] width 84 height 12
select select "4"
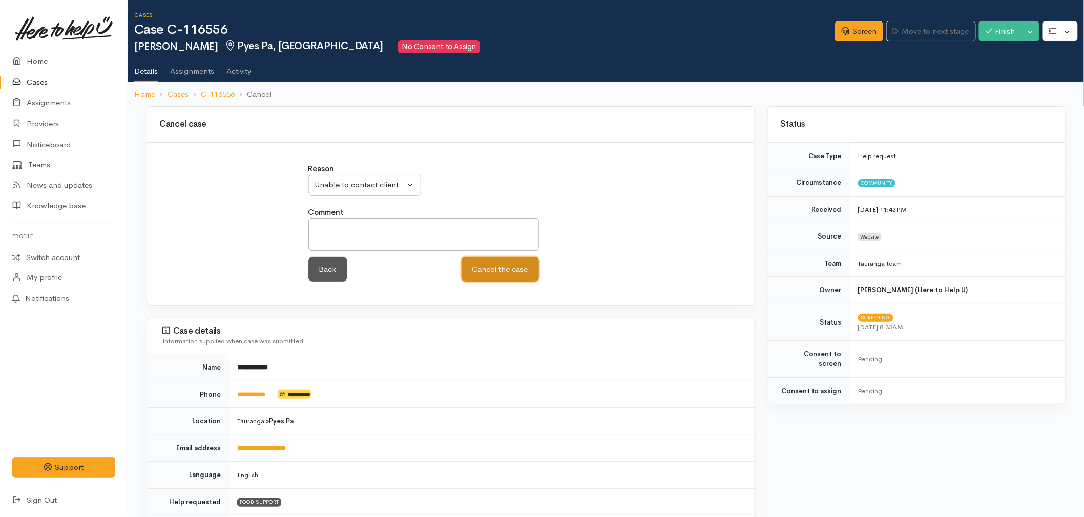
click at [480, 268] on button "Cancel the case" at bounding box center [499, 269] width 77 height 25
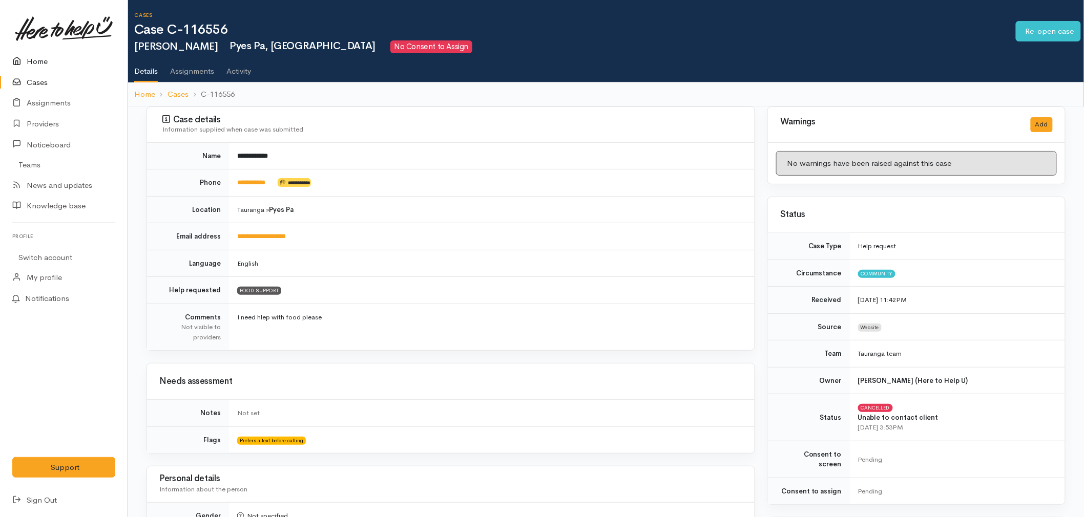
click at [34, 56] on link "Home" at bounding box center [64, 61] width 128 height 21
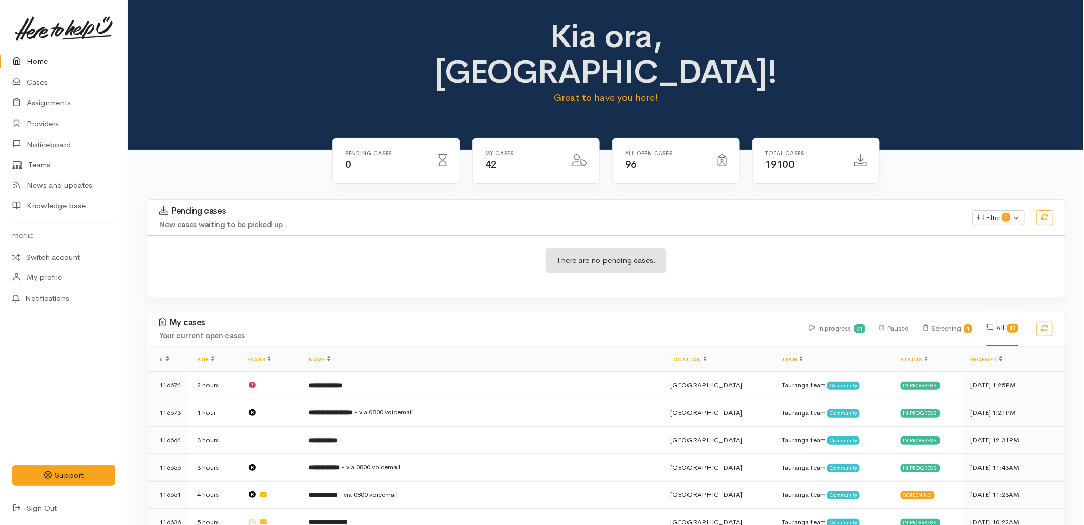
scroll to position [57, 0]
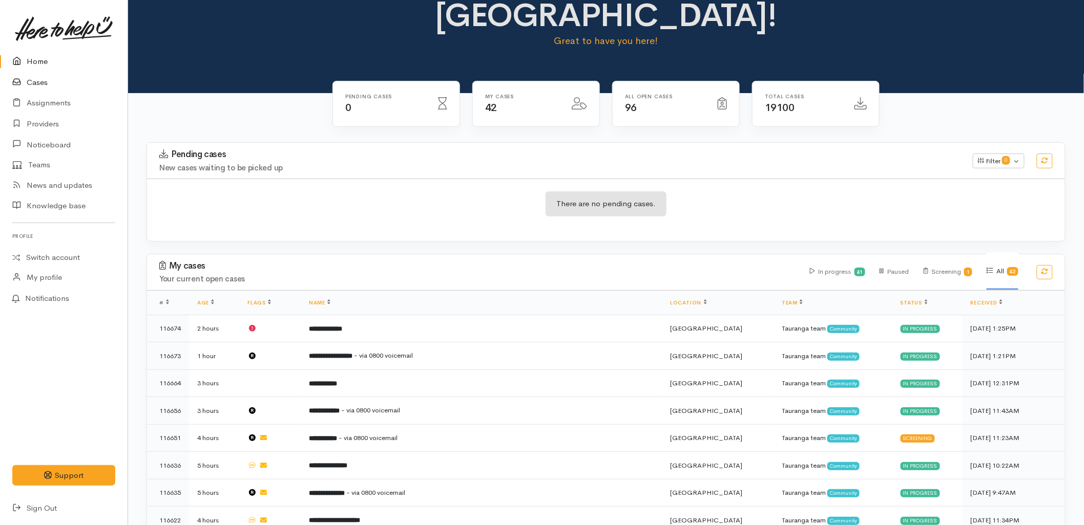
click at [13, 78] on icon at bounding box center [19, 82] width 14 height 13
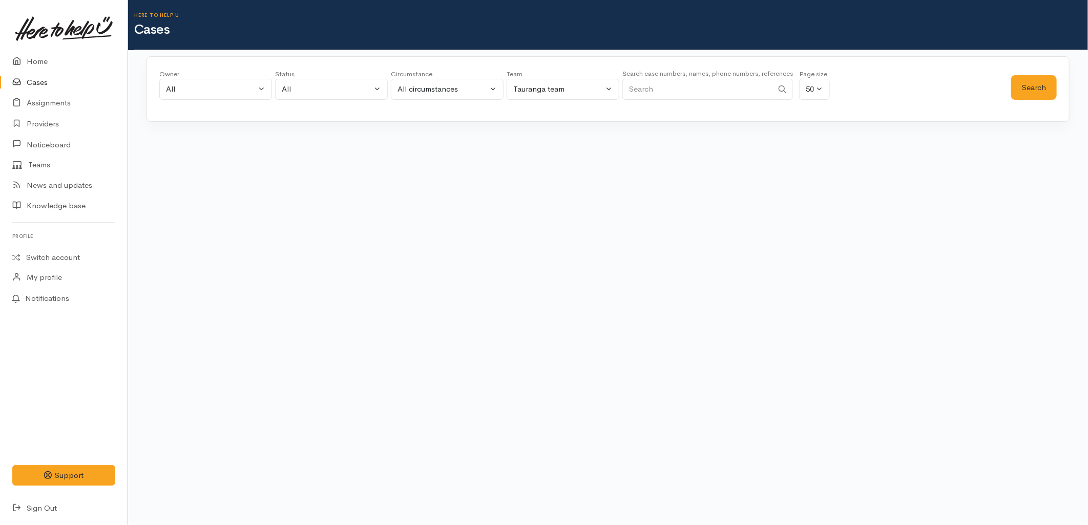
click at [716, 92] on input "Search" at bounding box center [697, 89] width 151 height 21
type input "v"
paste input "2108270195"
click at [1042, 91] on button "Search" at bounding box center [1034, 87] width 46 height 25
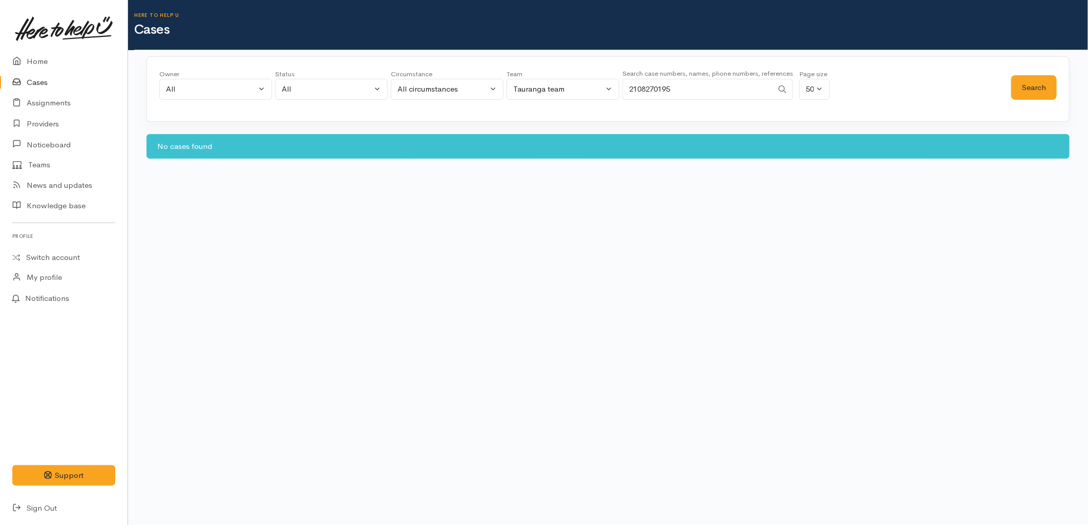
drag, startPoint x: 616, startPoint y: 91, endPoint x: 605, endPoint y: 90, distance: 10.8
click at [595, 91] on div "Owner All My cases 2Alice1 Faye Davies ('Here to help u') Aandrea Murray ('Here…" at bounding box center [585, 87] width 852 height 37
paste input "26760617"
click at [1030, 91] on button "Search" at bounding box center [1034, 87] width 46 height 25
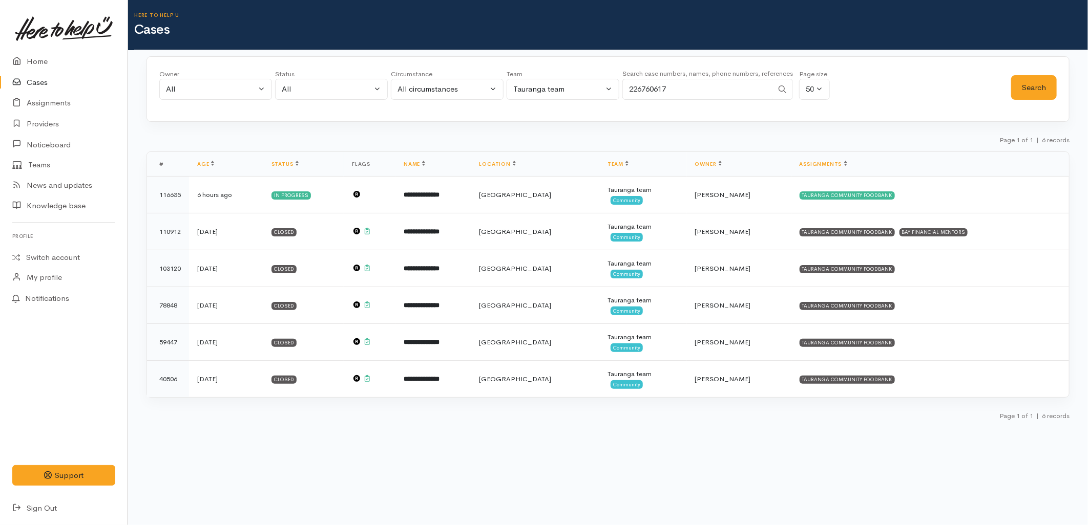
drag, startPoint x: 595, startPoint y: 88, endPoint x: 581, endPoint y: 88, distance: 13.8
click at [581, 88] on div "Owner All My cases 2Alice1 Faye Davies ('Here to help u') Aandrea Murray ('Here…" at bounding box center [585, 87] width 852 height 37
paste input "04855659"
click at [1038, 80] on button "Search" at bounding box center [1034, 87] width 46 height 25
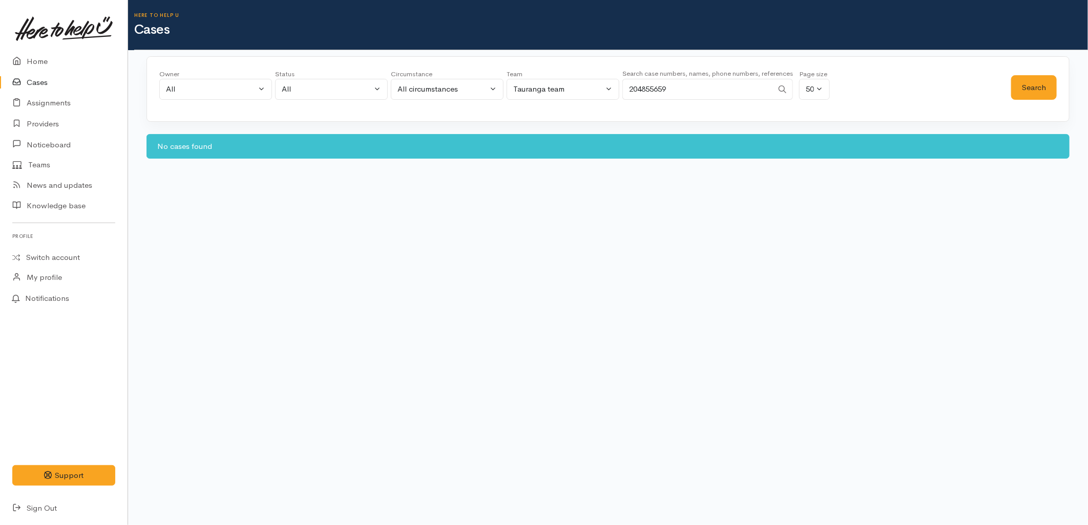
drag, startPoint x: 669, startPoint y: 88, endPoint x: 586, endPoint y: 88, distance: 83.0
click at [586, 88] on div "Owner All My cases 2Alice1 Faye Davies ('Here to help u') Aandrea Murray ('Here…" at bounding box center [585, 87] width 852 height 37
paste input "11101668"
type input "211101668"
click at [1060, 84] on div "Owner All My cases 2Alice1 Faye Davies ('Here to help u') Aandrea Murray ('Here…" at bounding box center [607, 89] width 923 height 66
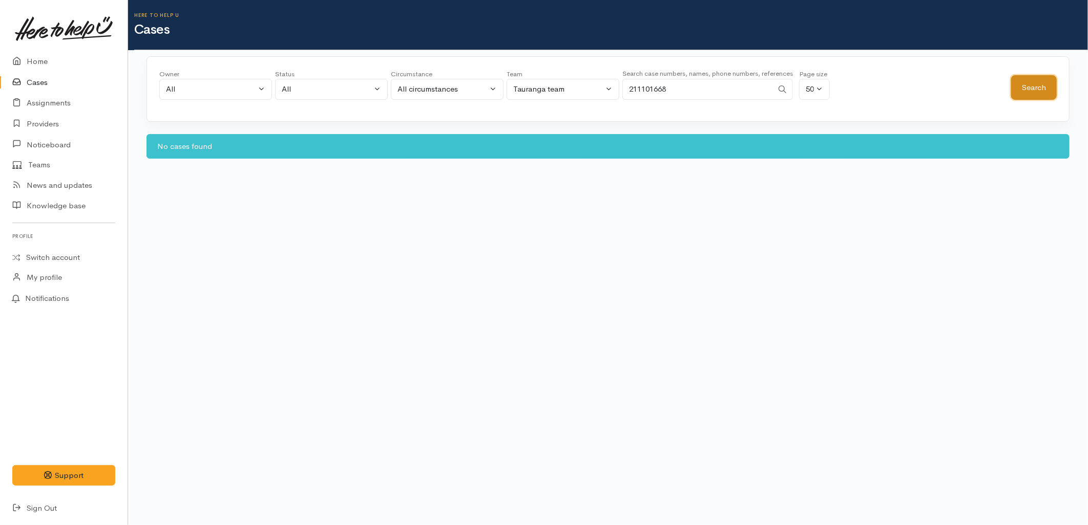
click at [1047, 86] on button "Search" at bounding box center [1034, 87] width 46 height 25
click at [29, 52] on link "Home" at bounding box center [64, 61] width 128 height 21
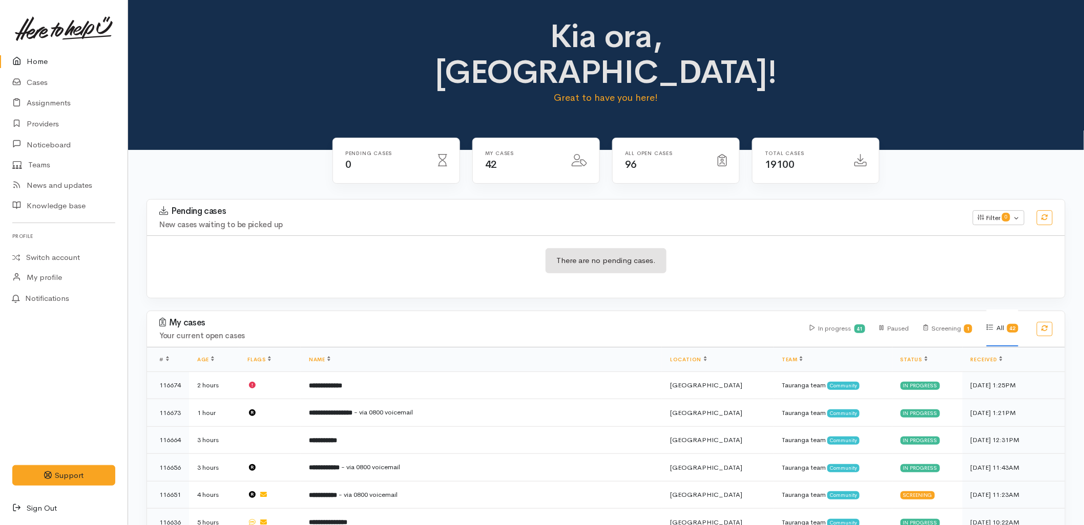
click at [43, 508] on link "Sign Out" at bounding box center [64, 508] width 128 height 21
